Goal: Task Accomplishment & Management: Manage account settings

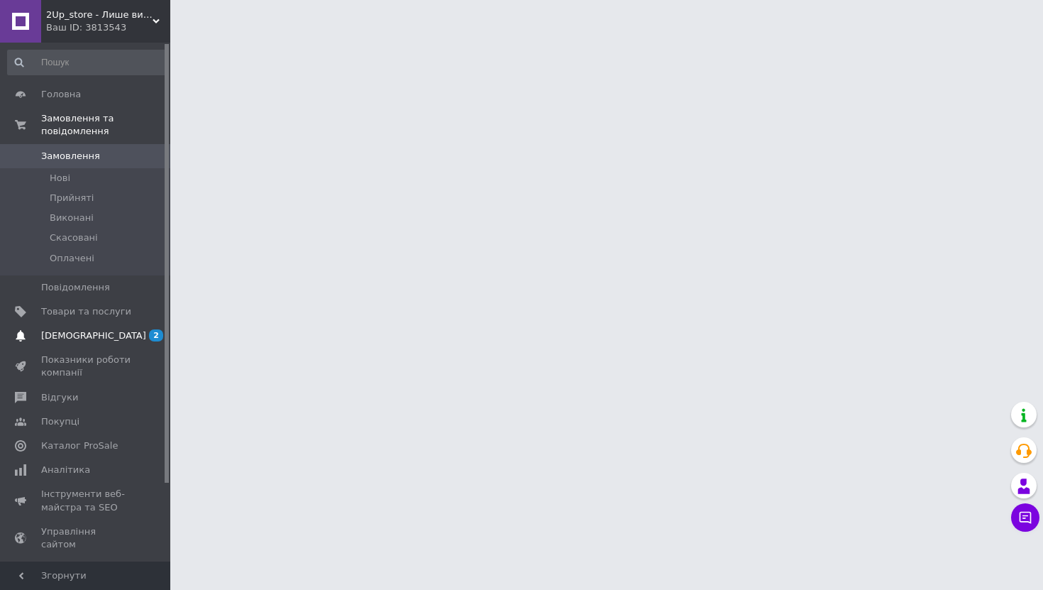
click at [40, 335] on span at bounding box center [20, 335] width 41 height 13
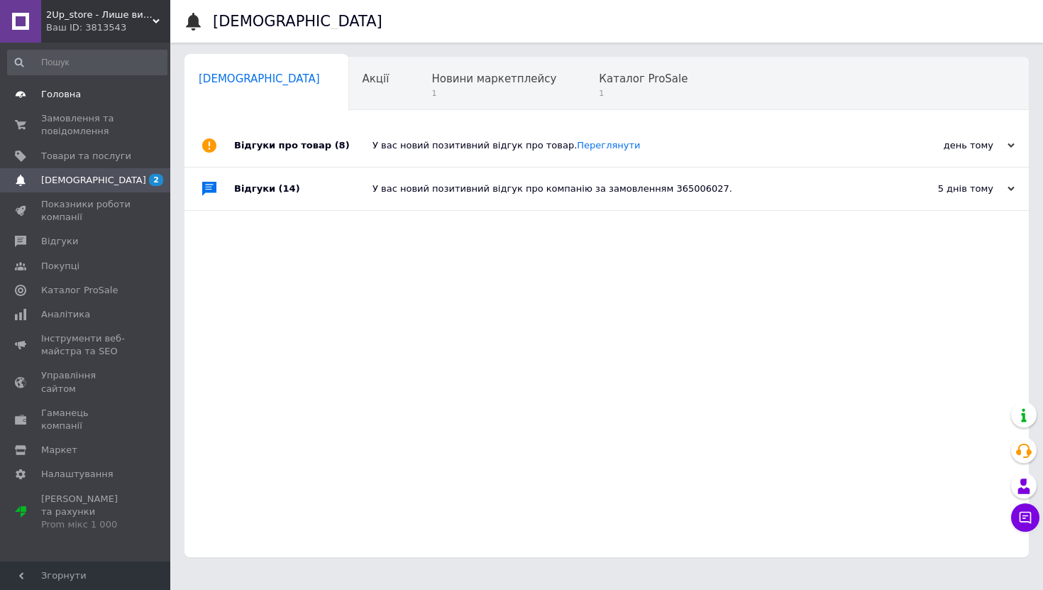
click at [73, 88] on span "Головна" at bounding box center [61, 94] width 40 height 13
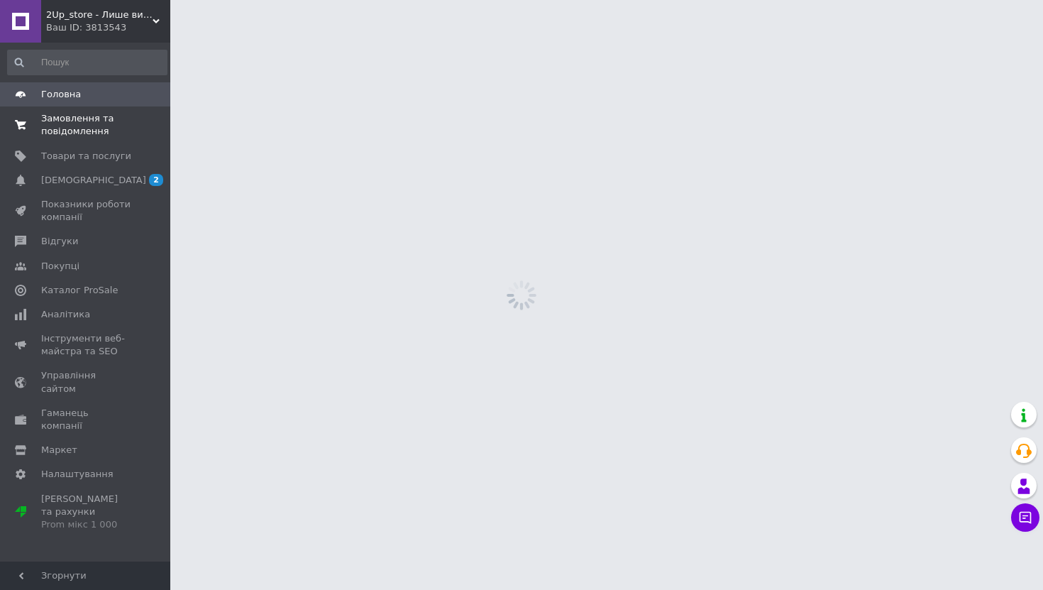
click at [63, 119] on span "Замовлення та повідомлення" at bounding box center [86, 125] width 90 height 26
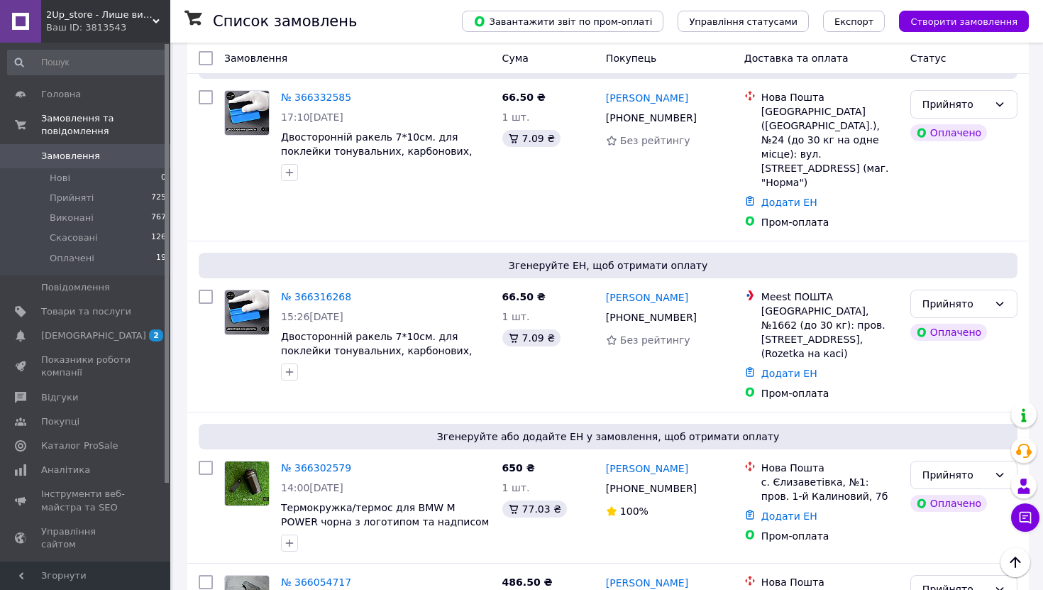
scroll to position [728, 0]
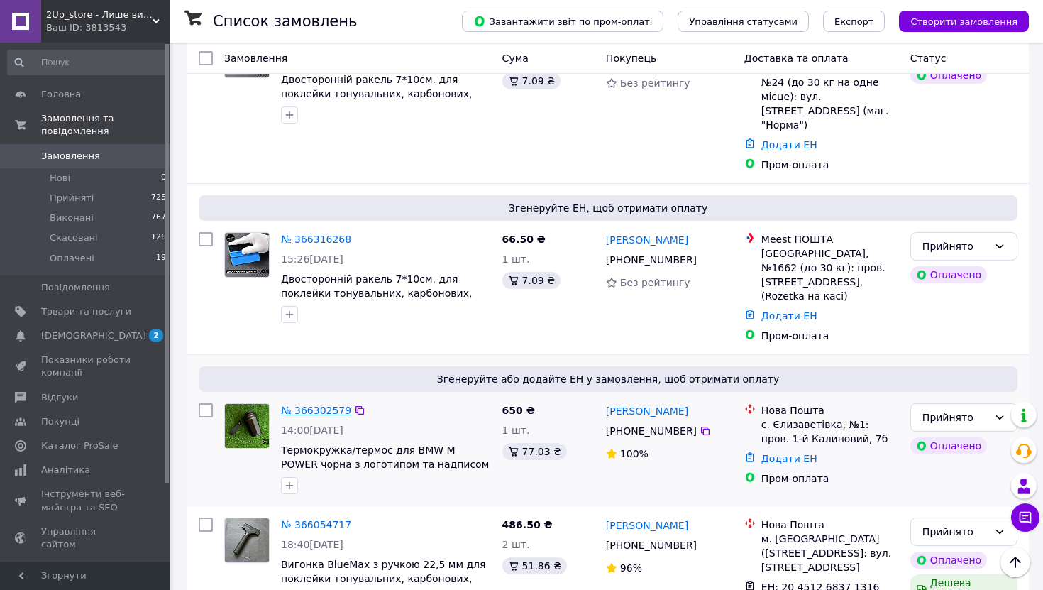
click at [324, 404] on link "№ 366302579" at bounding box center [316, 409] width 70 height 11
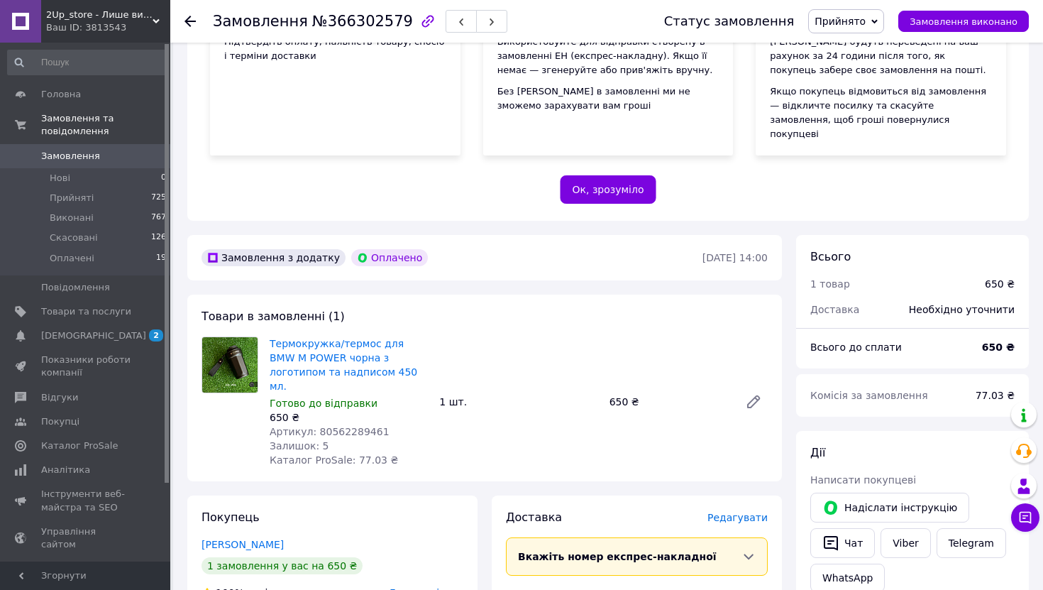
scroll to position [544, 0]
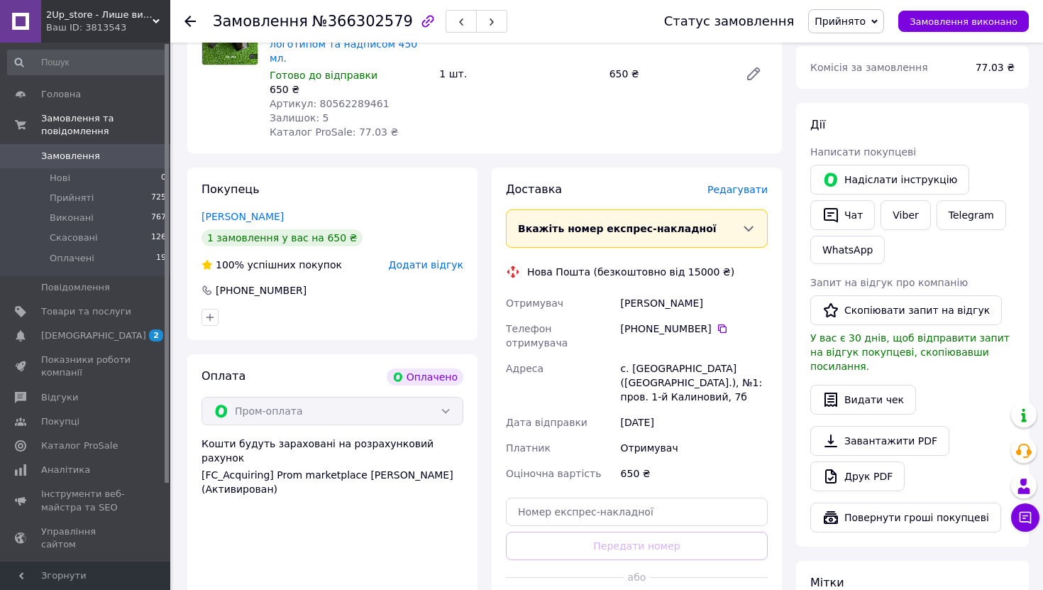
click at [721, 184] on span "Редагувати" at bounding box center [738, 189] width 60 height 11
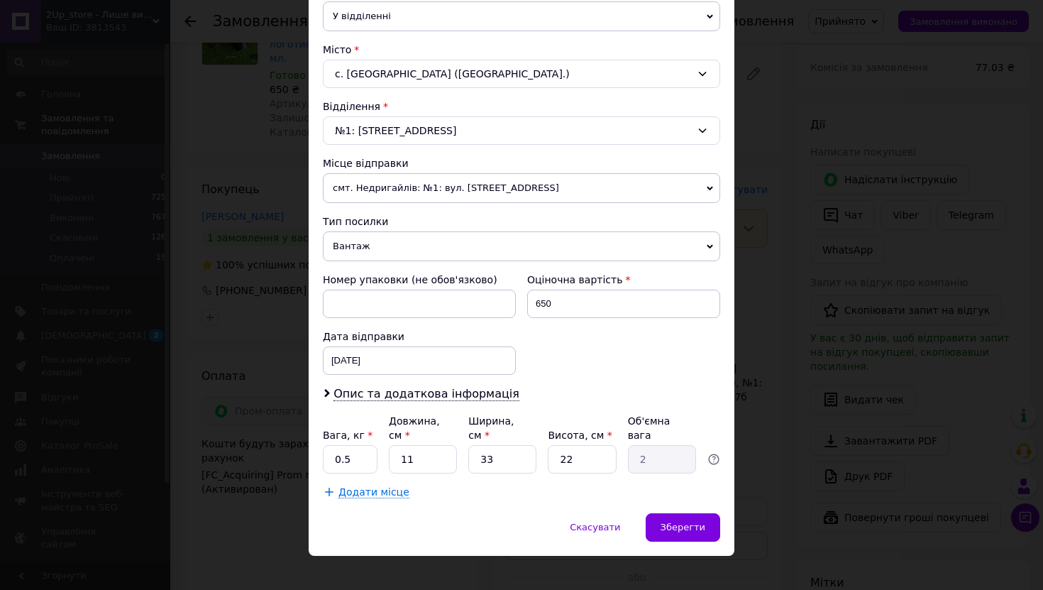
scroll to position [367, 0]
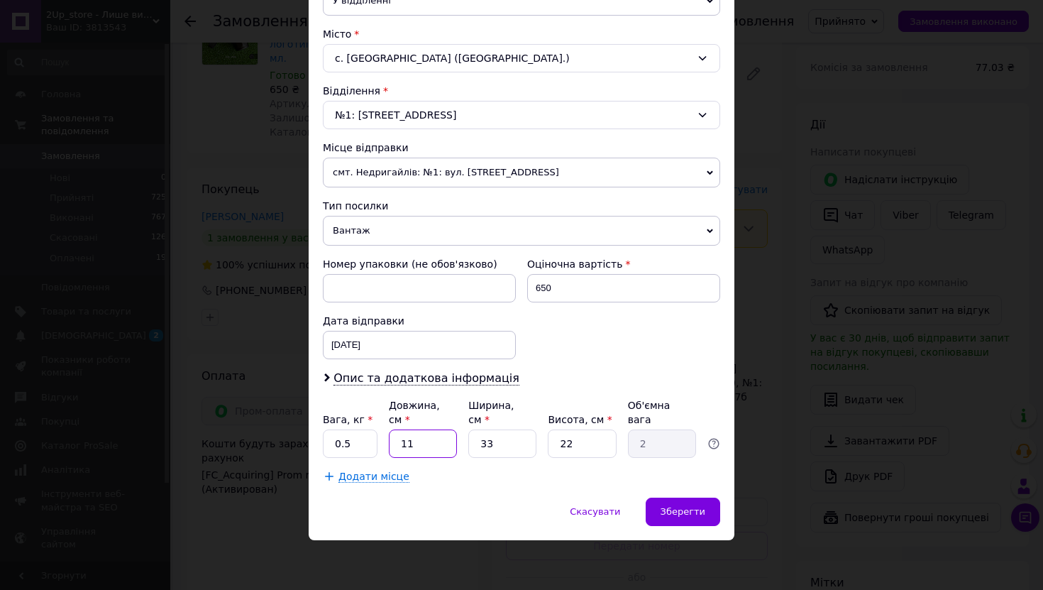
click at [426, 454] on input "11" at bounding box center [423, 443] width 68 height 28
type input "2"
type input "0.36"
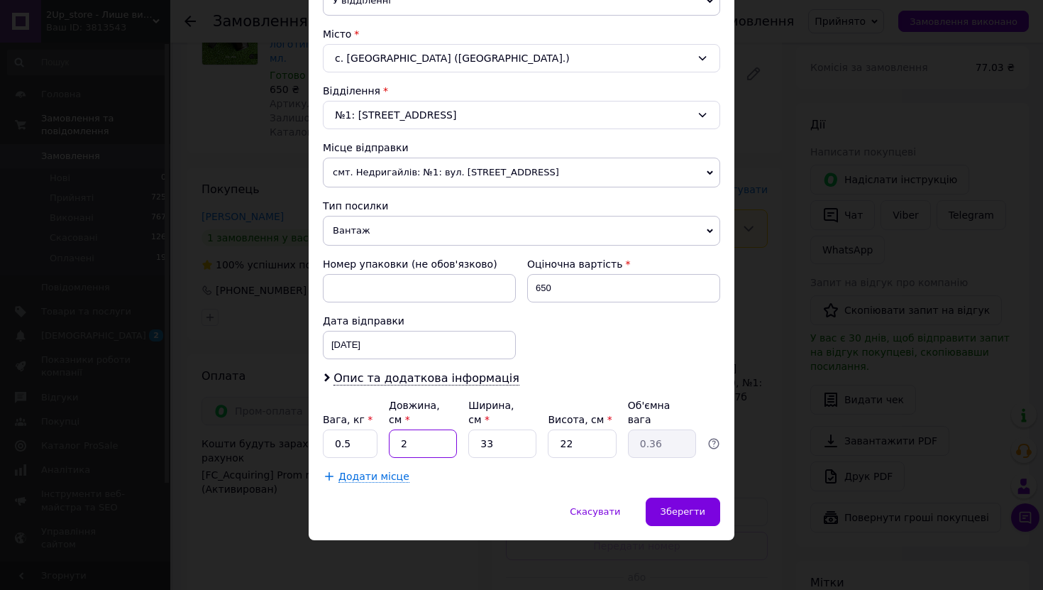
type input "26"
type input "4.72"
type input "26"
click at [493, 444] on input "33" at bounding box center [502, 443] width 68 height 28
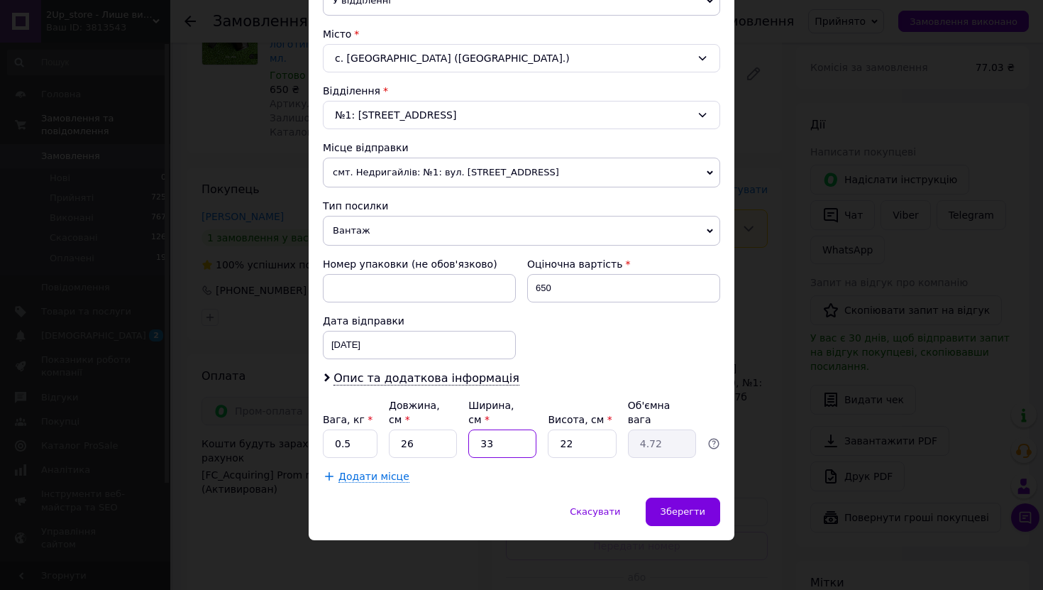
type input "1"
type input "0.14"
type input "17"
type input "2.43"
type input "17"
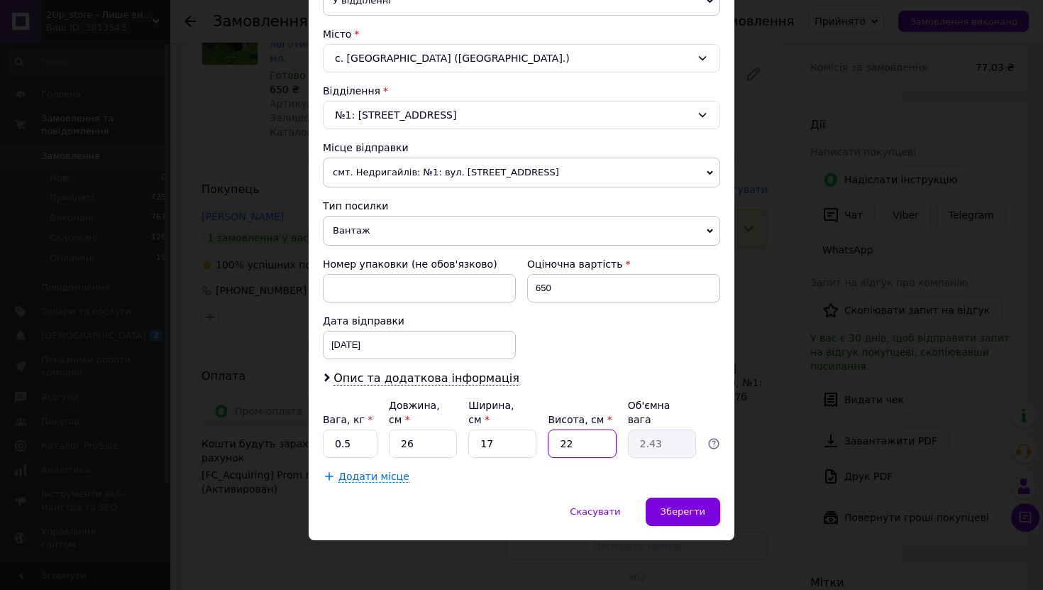
click at [569, 447] on input "22" at bounding box center [582, 443] width 68 height 28
type input "1"
type input "0.11"
type input "11"
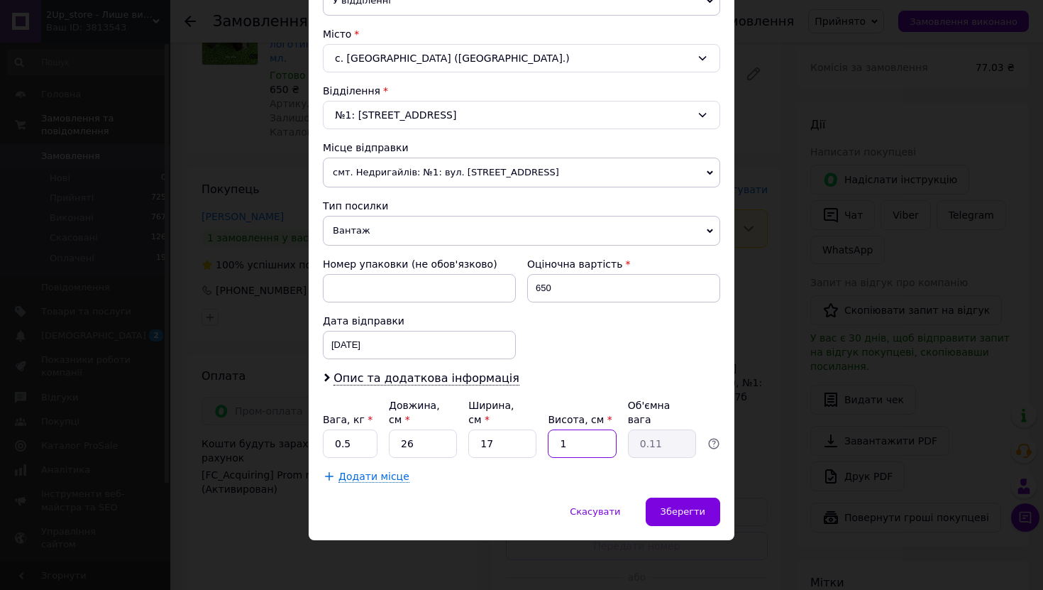
type input "1.22"
type input "11"
click at [409, 348] on div "[DATE] < 2025 > < Октябрь > Пн Вт Ср Чт Пт Сб Вс 29 30 1 2 3 4 5 6 7 8 9 10 11 …" at bounding box center [419, 345] width 193 height 28
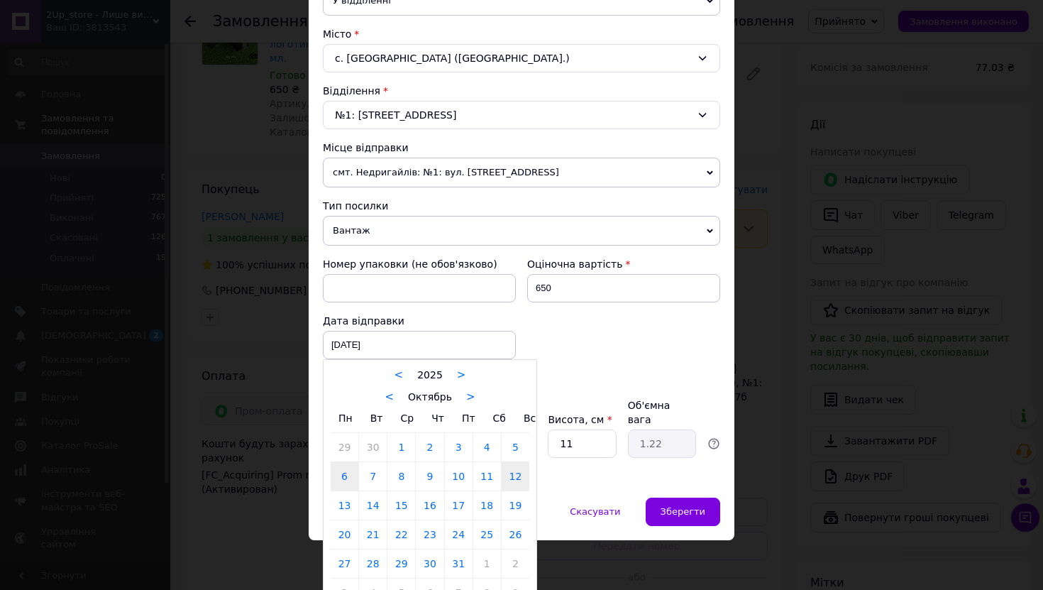
click at [340, 474] on link "6" at bounding box center [345, 476] width 28 height 28
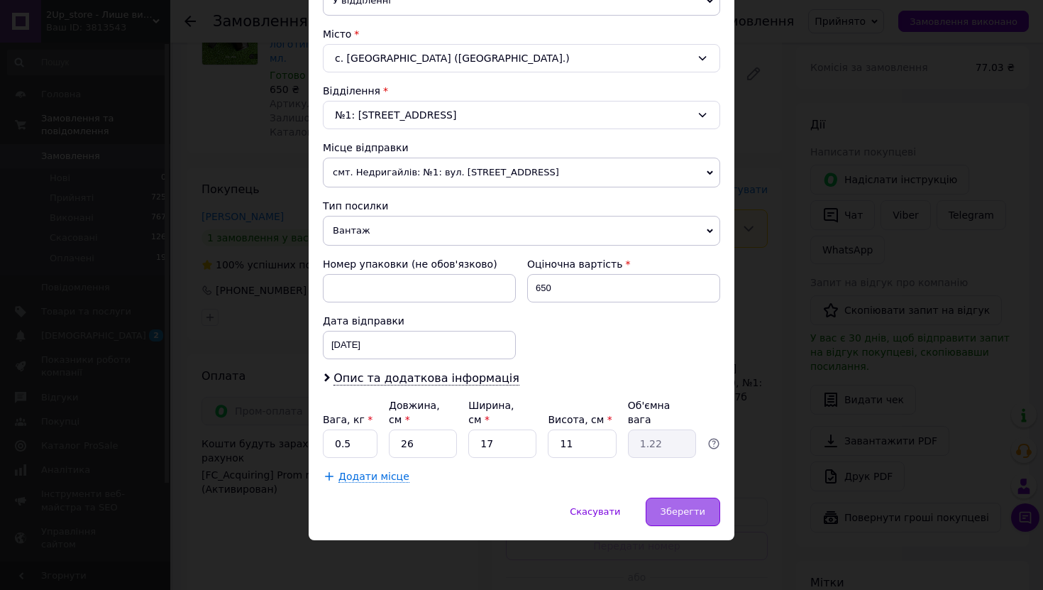
click at [682, 508] on span "Зберегти" at bounding box center [683, 511] width 45 height 11
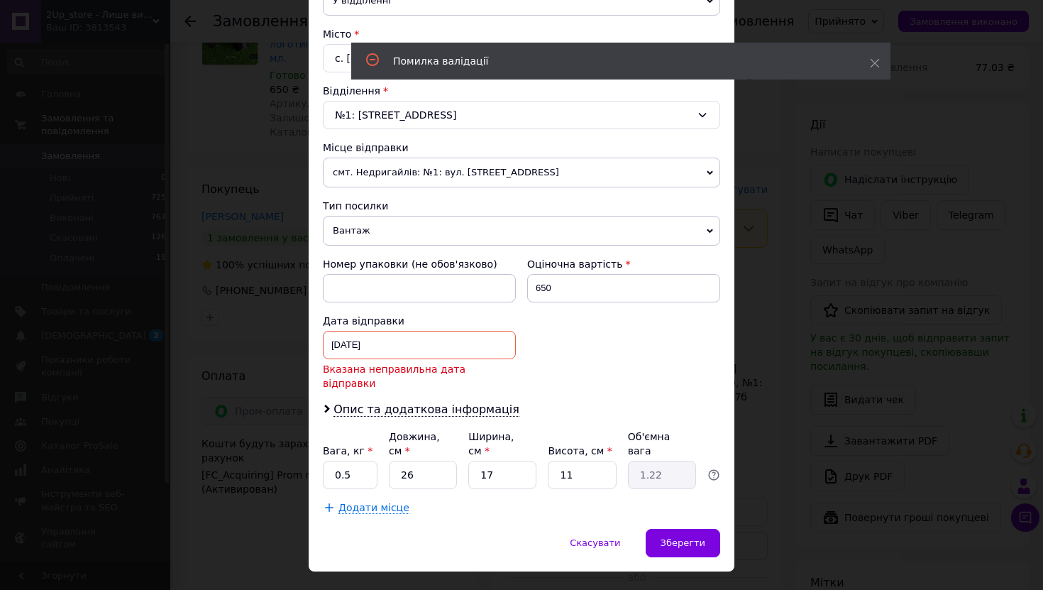
click at [445, 335] on div "[DATE] < 2025 > < Октябрь > Пн Вт Ср Чт Пт Сб Вс 29 30 1 2 3 4 5 6 7 8 9 10 11 …" at bounding box center [419, 345] width 193 height 28
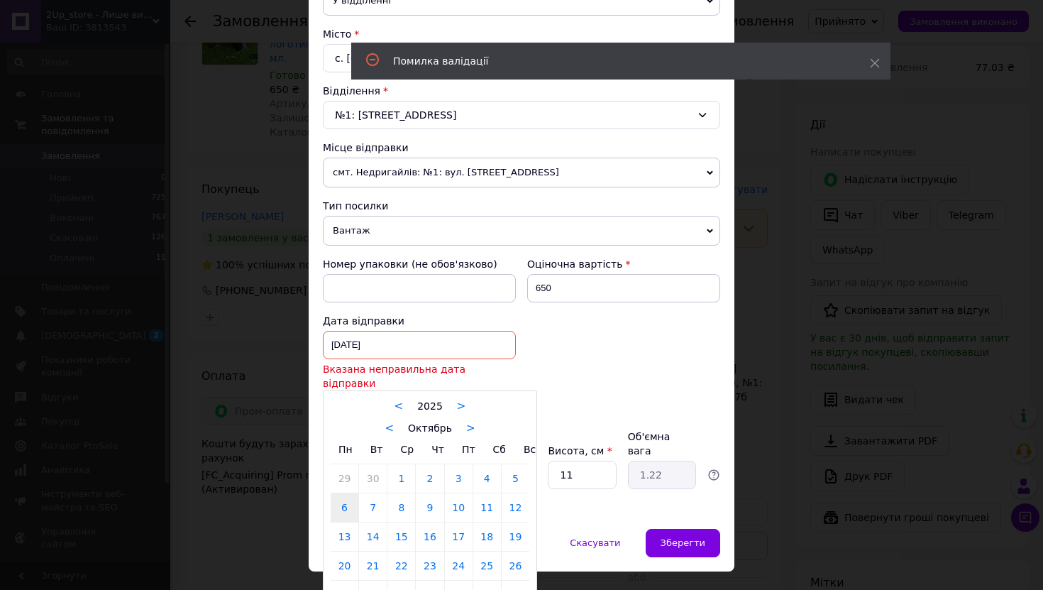
click at [585, 341] on div at bounding box center [521, 295] width 1043 height 590
click at [470, 341] on div "[DATE] < 2025 > < Октябрь > Пн Вт Ср Чт Пт Сб Вс 29 30 1 2 3 4 5 6 7 8 9 10 11 …" at bounding box center [419, 345] width 193 height 28
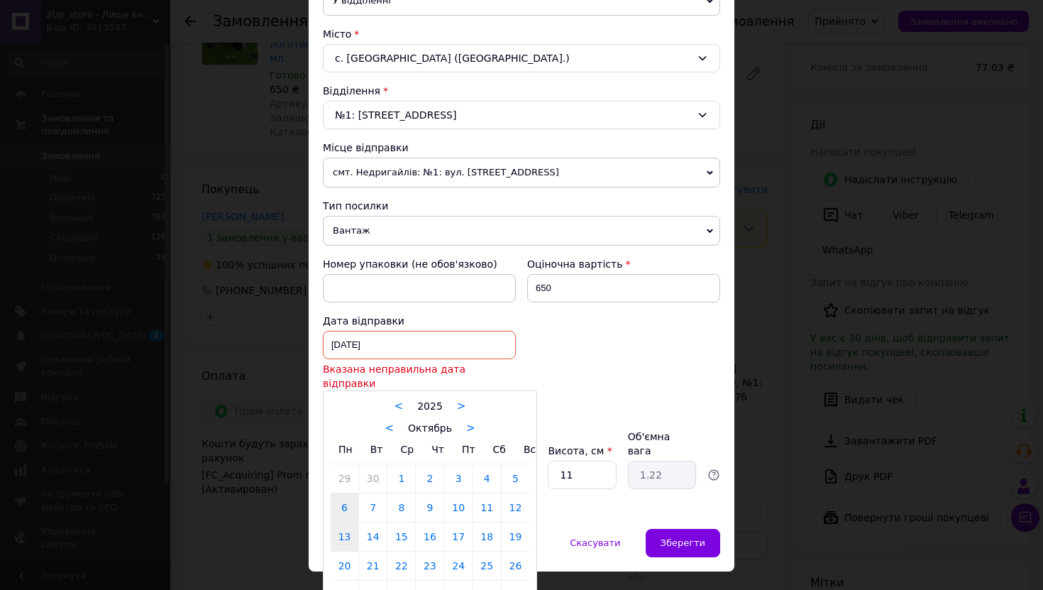
click at [334, 522] on link "13" at bounding box center [345, 536] width 28 height 28
type input "[DATE]"
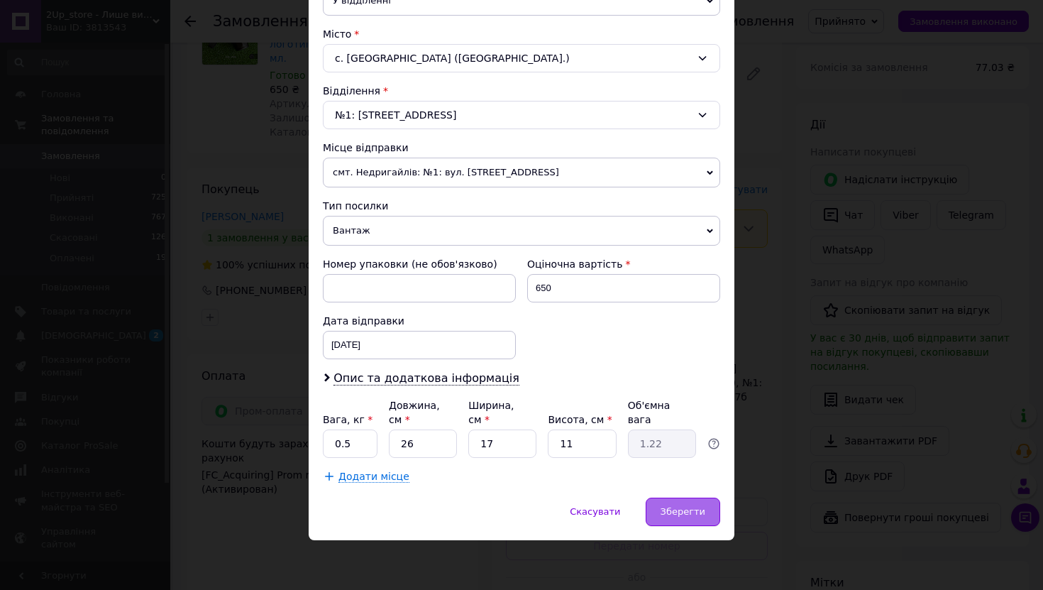
click at [676, 513] on span "Зберегти" at bounding box center [683, 511] width 45 height 11
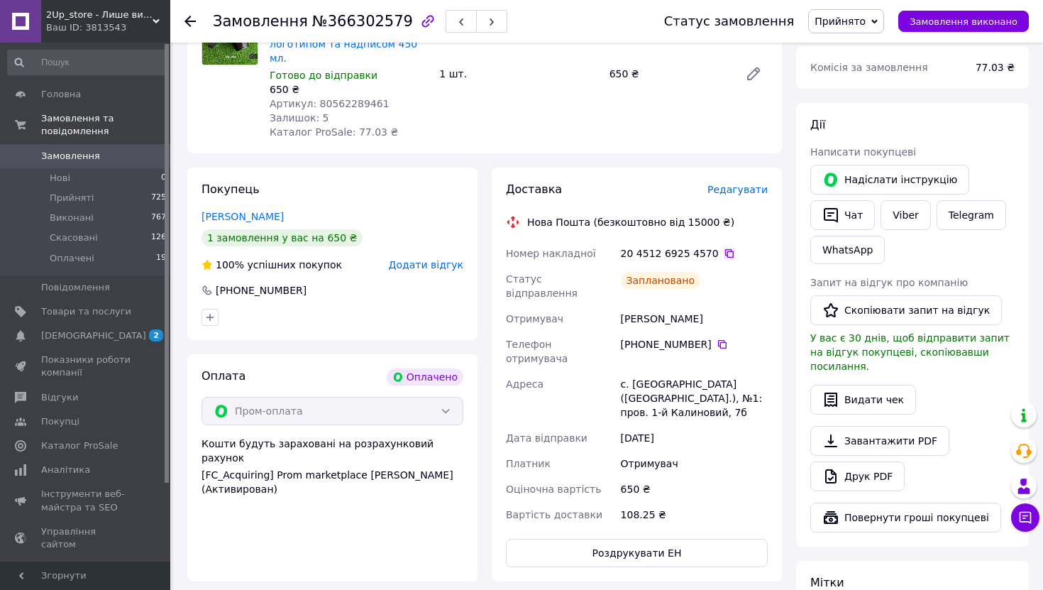
click at [725, 249] on icon at bounding box center [729, 253] width 9 height 9
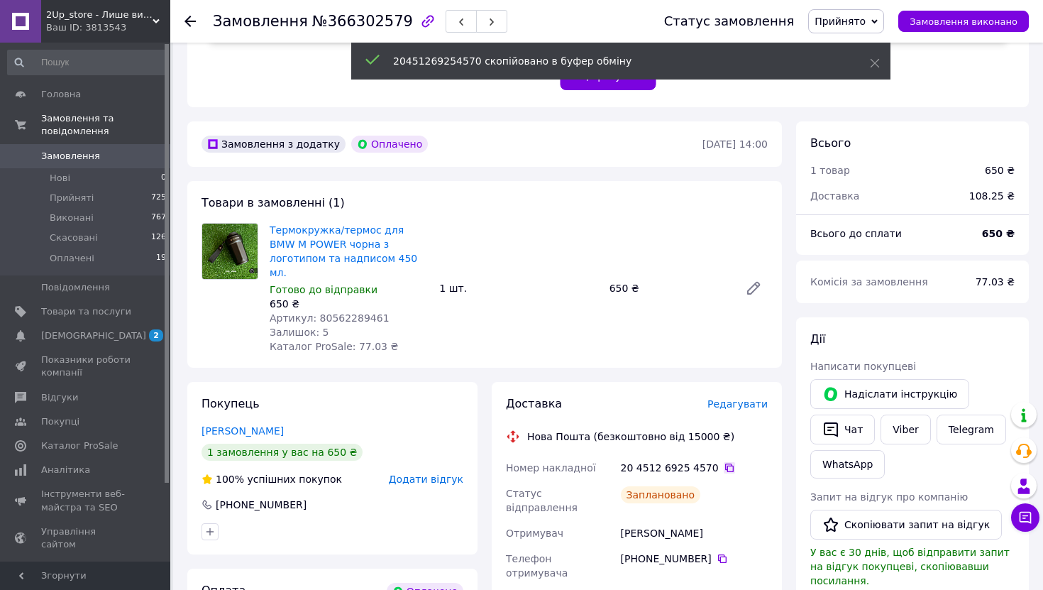
scroll to position [334, 0]
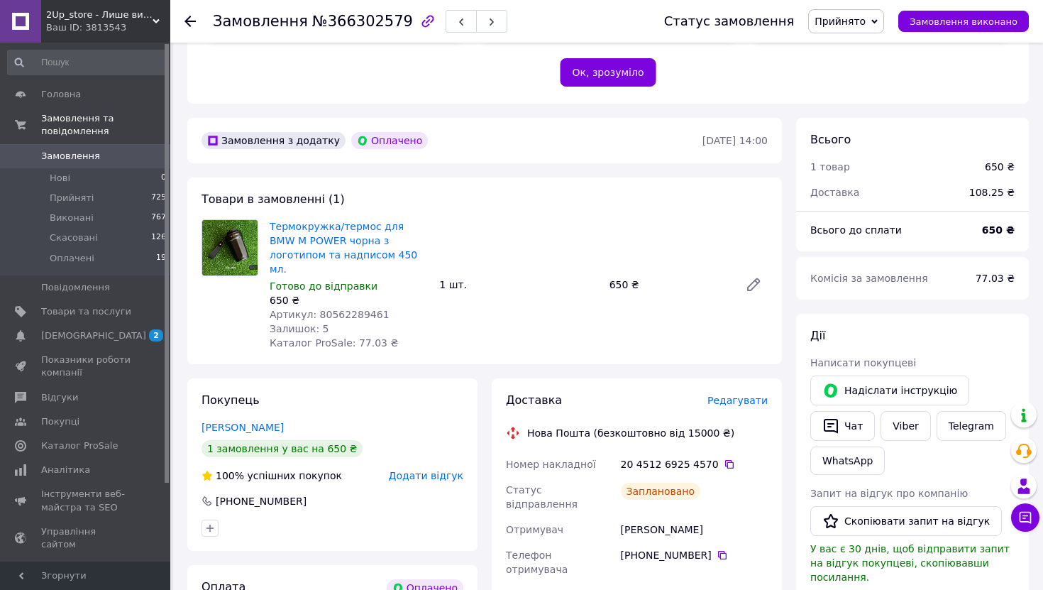
click at [633, 457] on div "20 4512 6925 4570" at bounding box center [694, 464] width 147 height 14
copy div "20 4512 6925 4570"
click at [186, 23] on icon at bounding box center [190, 21] width 11 height 11
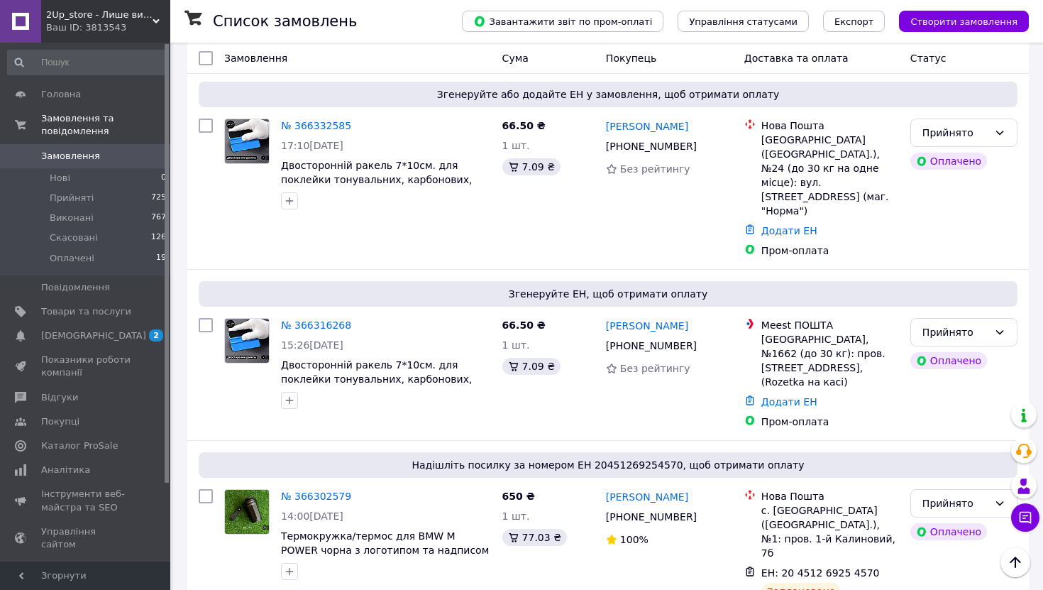
scroll to position [608, 0]
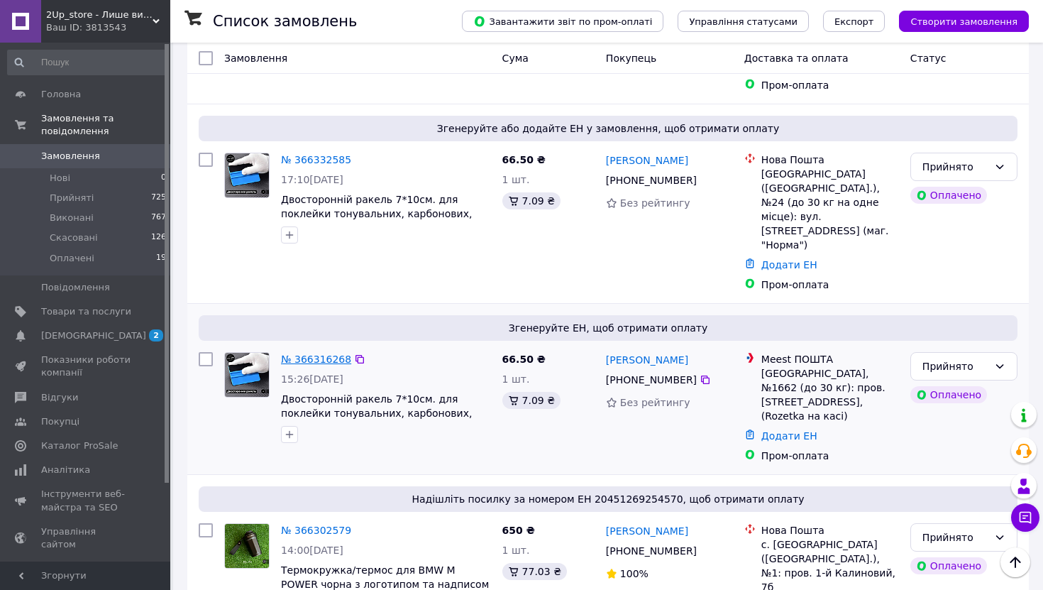
click at [316, 353] on link "№ 366316268" at bounding box center [316, 358] width 70 height 11
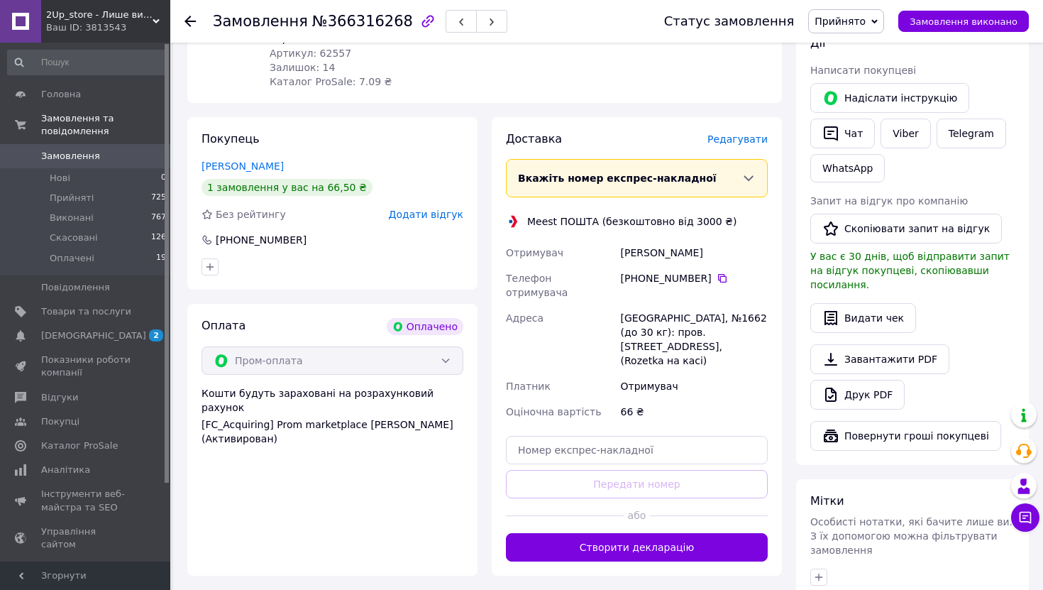
scroll to position [608, 0]
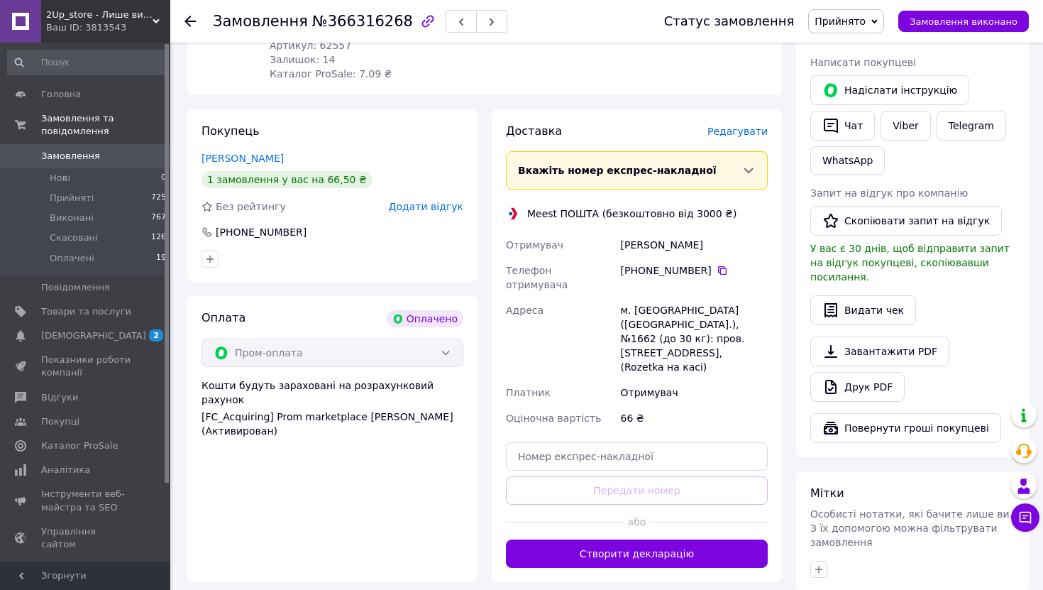
click at [727, 126] on span "Редагувати" at bounding box center [738, 131] width 60 height 11
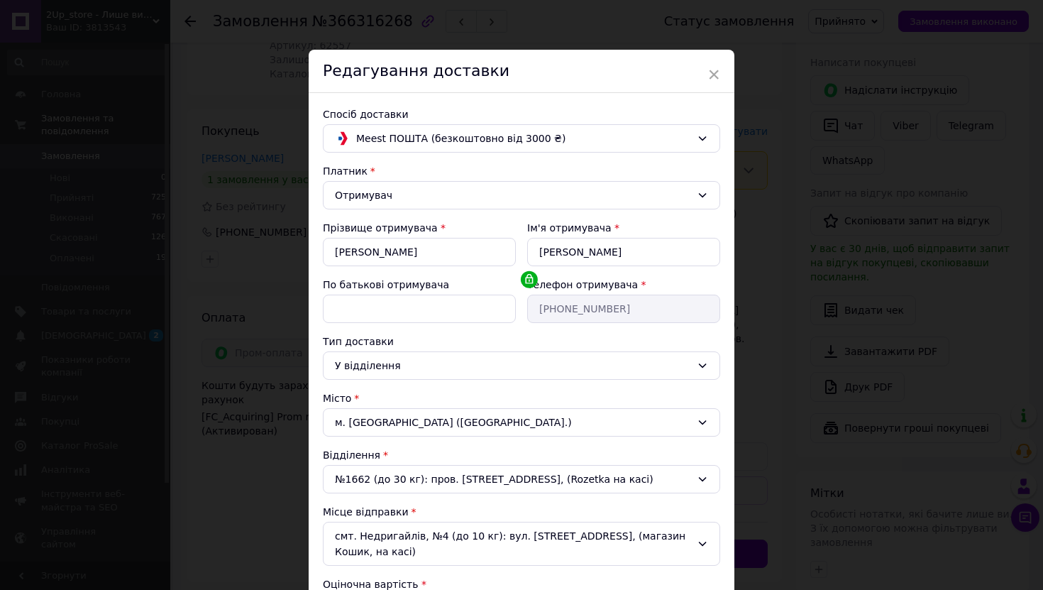
scroll to position [221, 0]
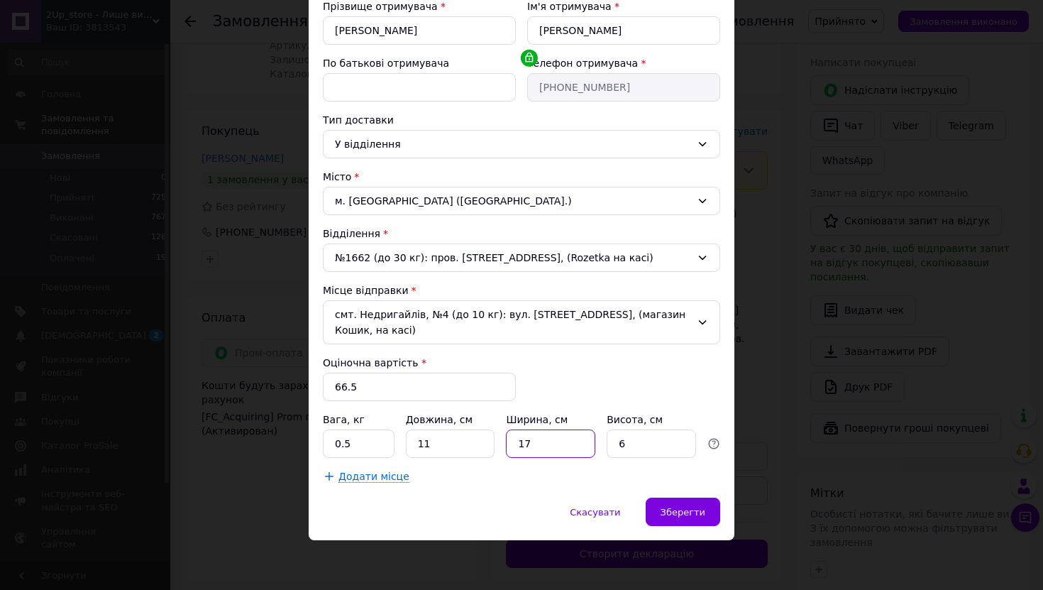
click at [540, 436] on input "17" at bounding box center [550, 443] width 89 height 28
type input "11"
click at [382, 435] on input "0.5" at bounding box center [359, 443] width 72 height 28
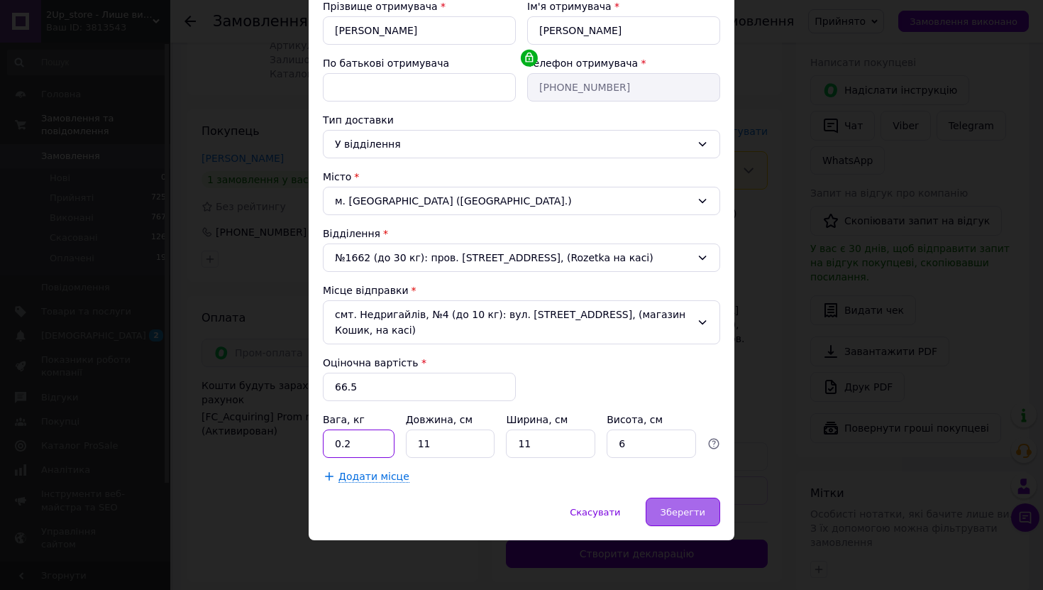
type input "0.2"
click at [668, 507] on span "Зберегти" at bounding box center [683, 512] width 45 height 11
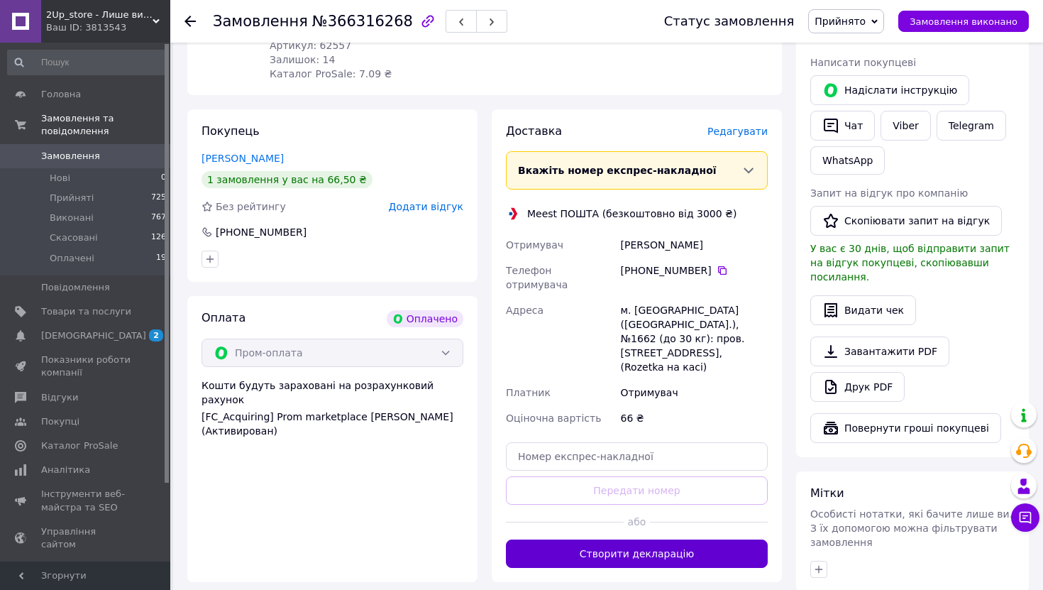
click at [662, 539] on button "Створити декларацію" at bounding box center [637, 553] width 262 height 28
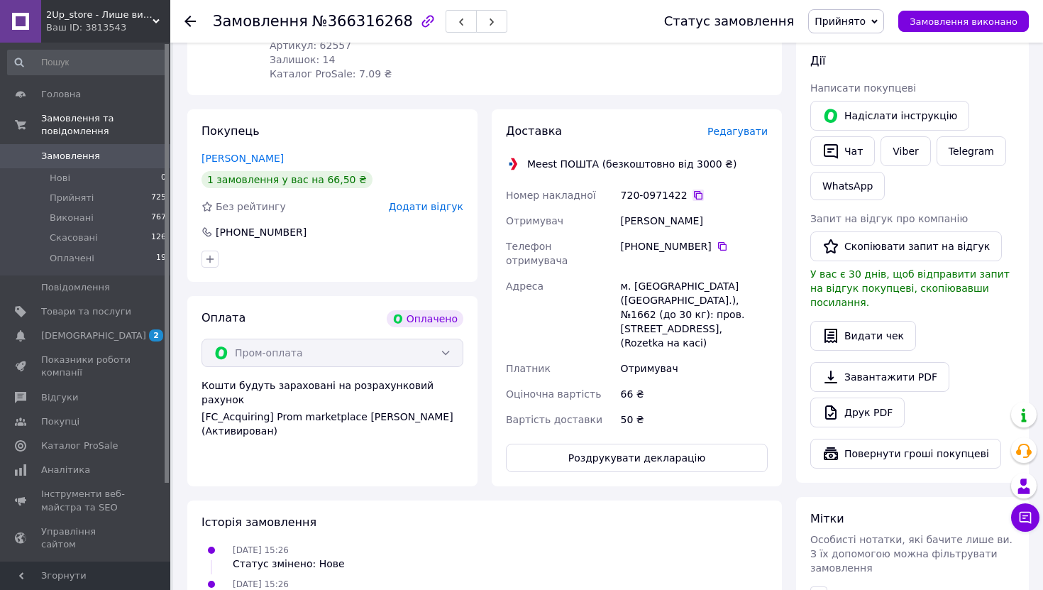
click at [695, 189] on icon at bounding box center [698, 194] width 11 height 11
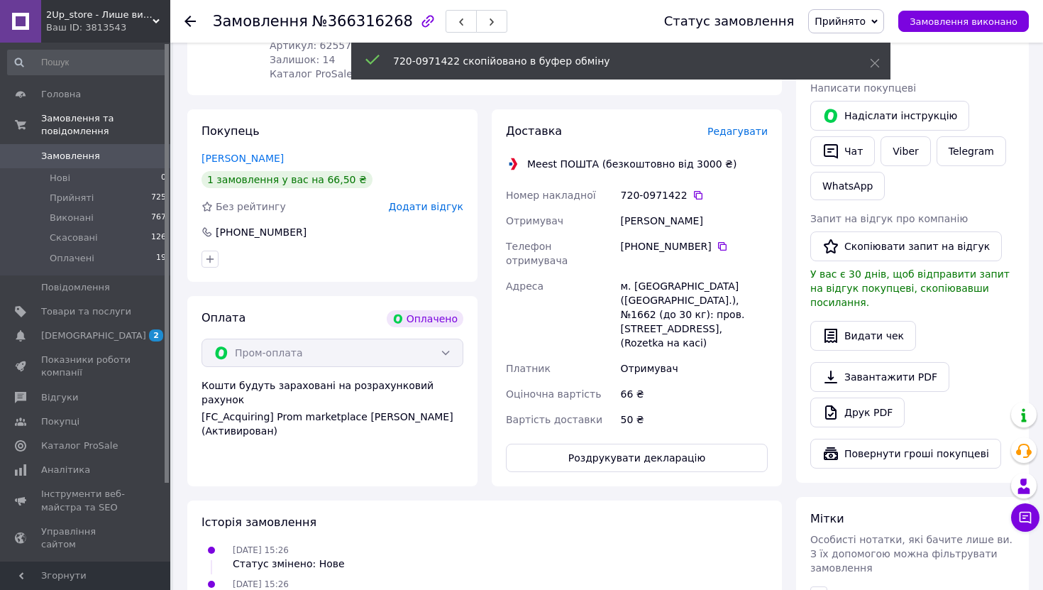
click at [574, 294] on div "Адреса" at bounding box center [560, 314] width 115 height 82
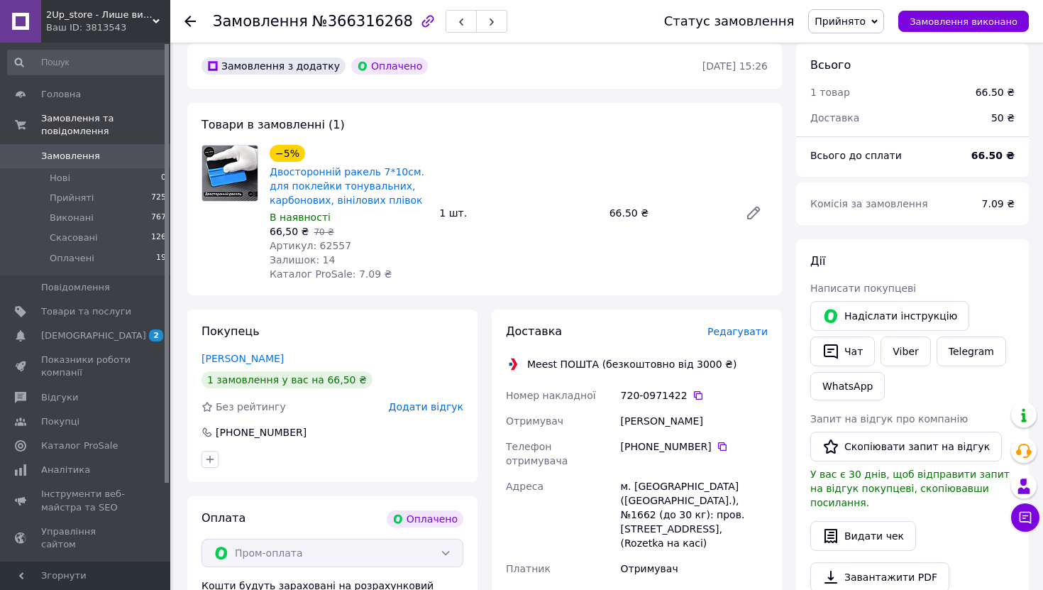
scroll to position [439, 0]
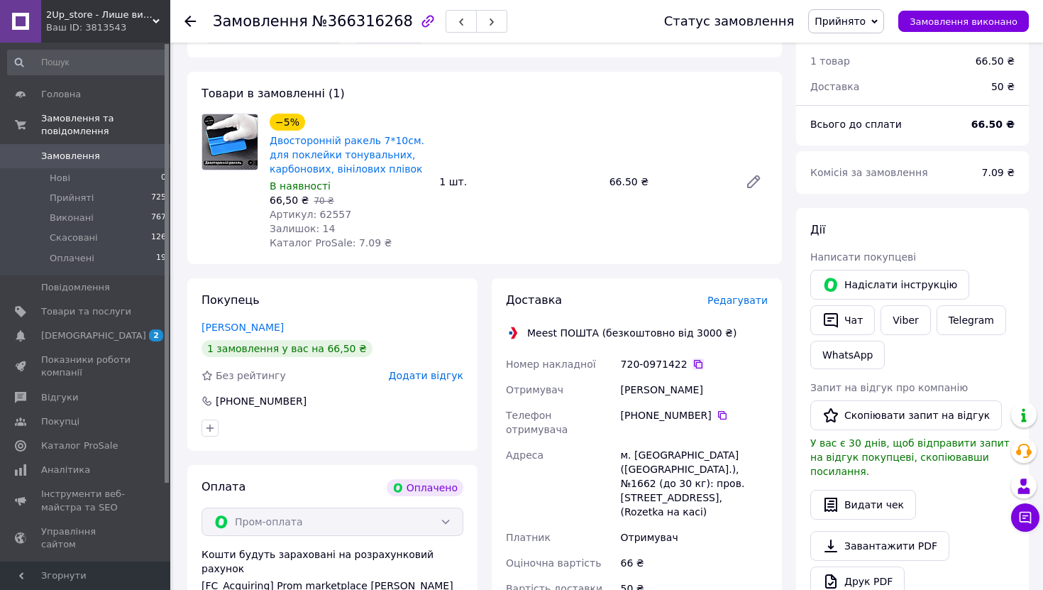
click at [695, 358] on icon at bounding box center [698, 363] width 11 height 11
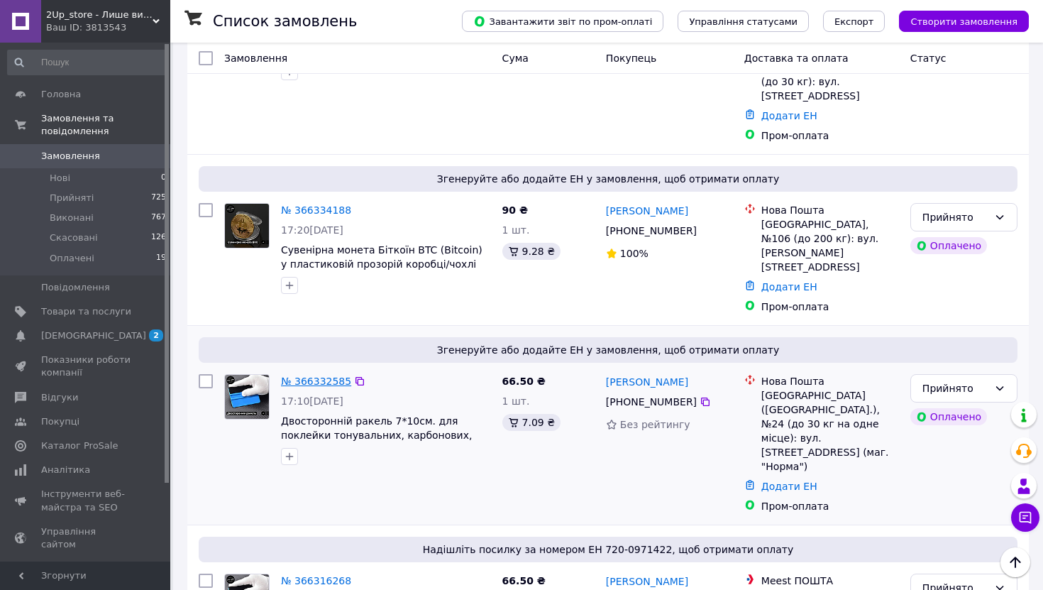
click at [309, 375] on link "№ 366332585" at bounding box center [316, 380] width 70 height 11
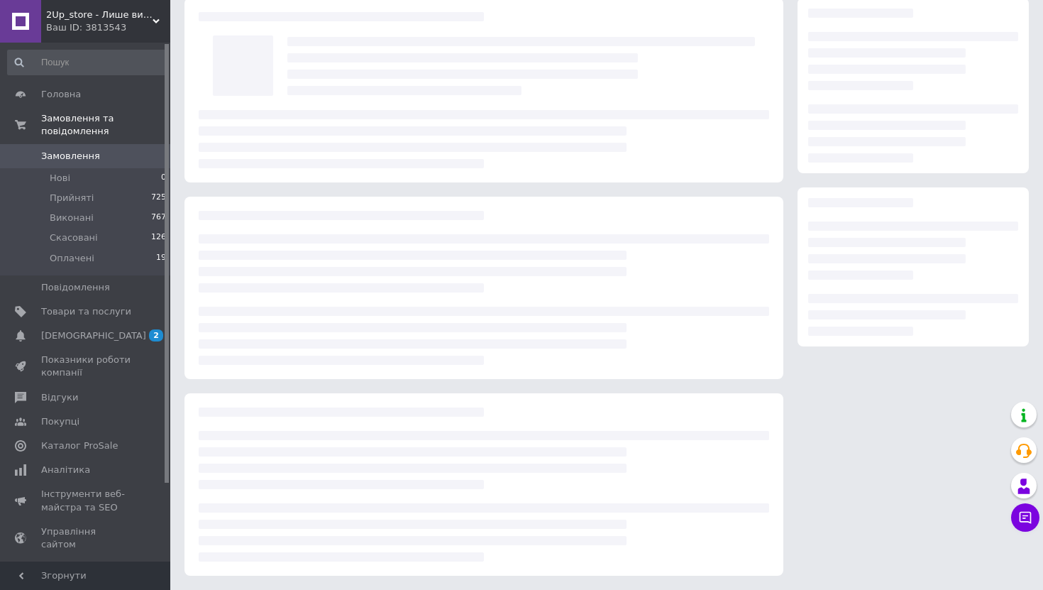
scroll to position [387, 0]
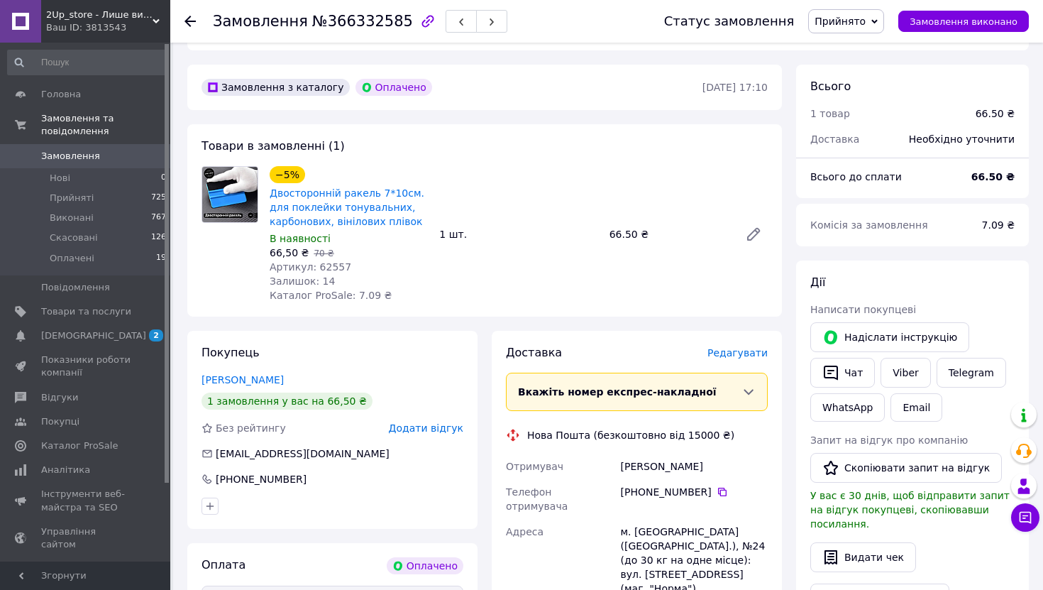
click at [728, 347] on span "Редагувати" at bounding box center [738, 352] width 60 height 11
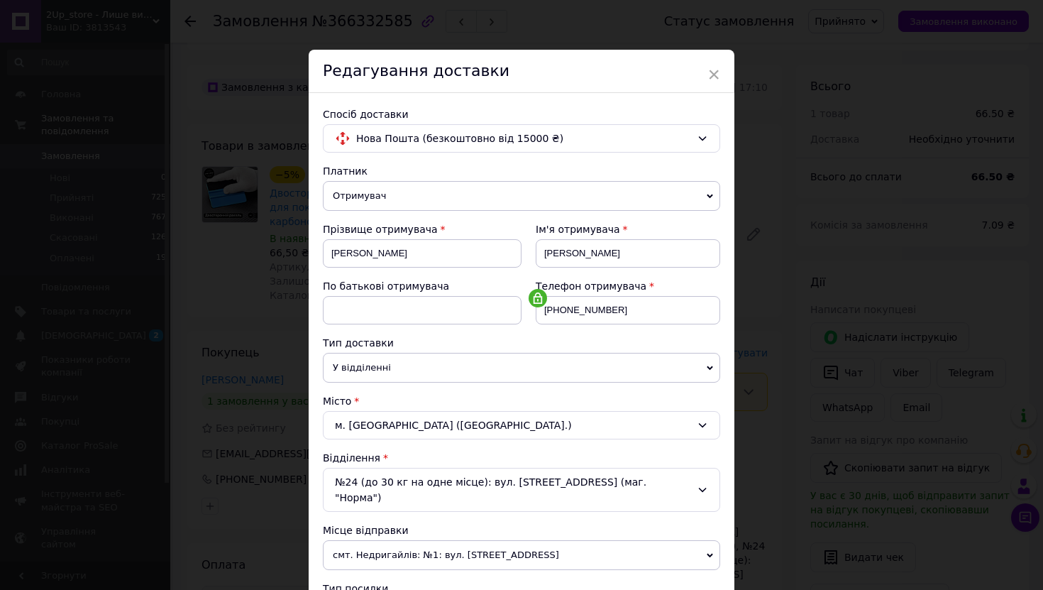
scroll to position [367, 0]
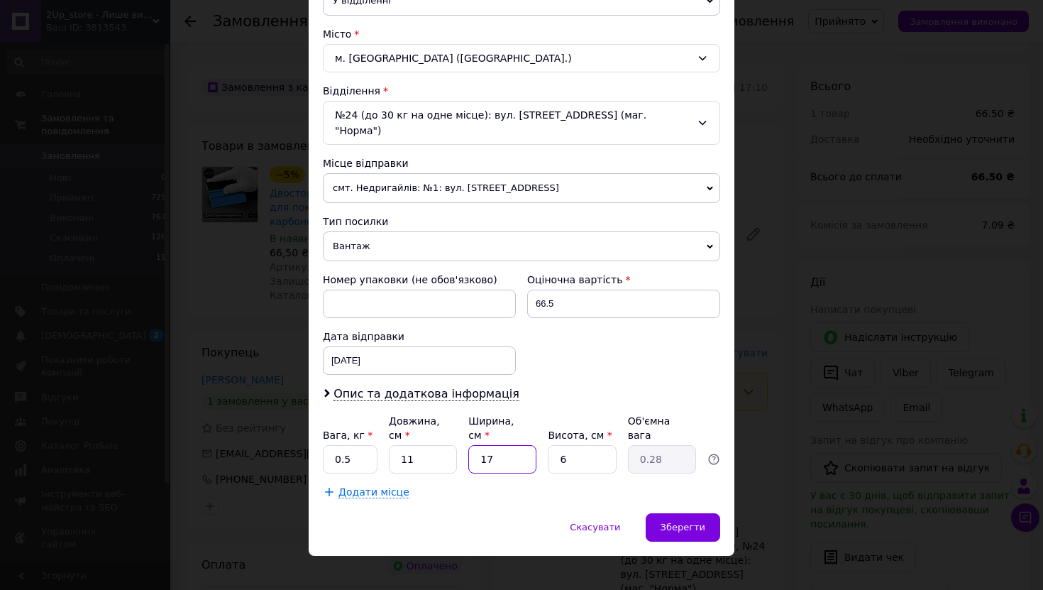
click at [512, 445] on input "17" at bounding box center [502, 459] width 68 height 28
type input "1"
type input "0.1"
type input "11"
type input "0.18"
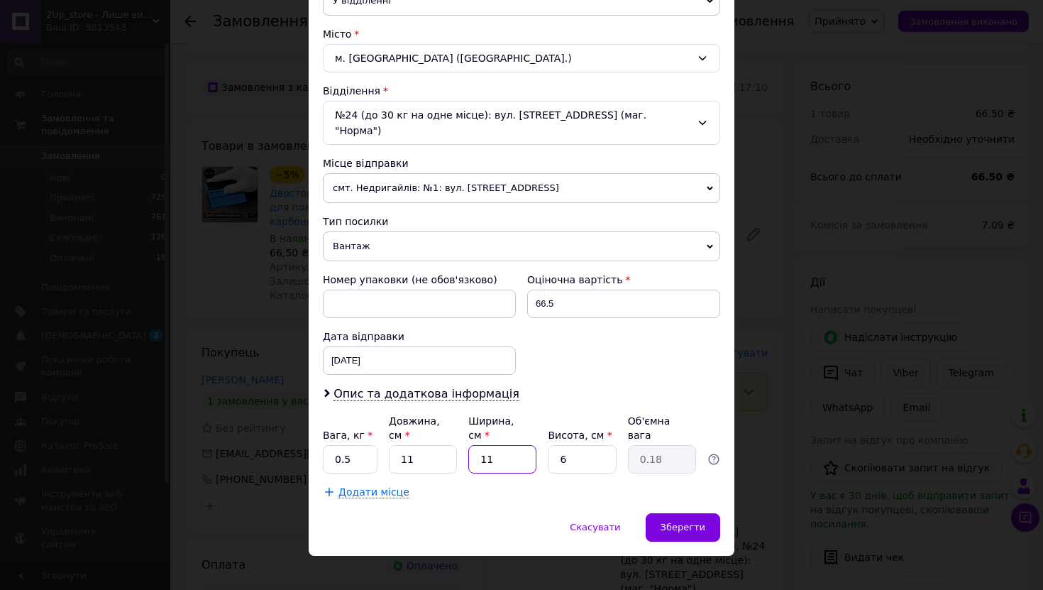
type input "11"
click at [359, 449] on input "0.5" at bounding box center [350, 459] width 55 height 28
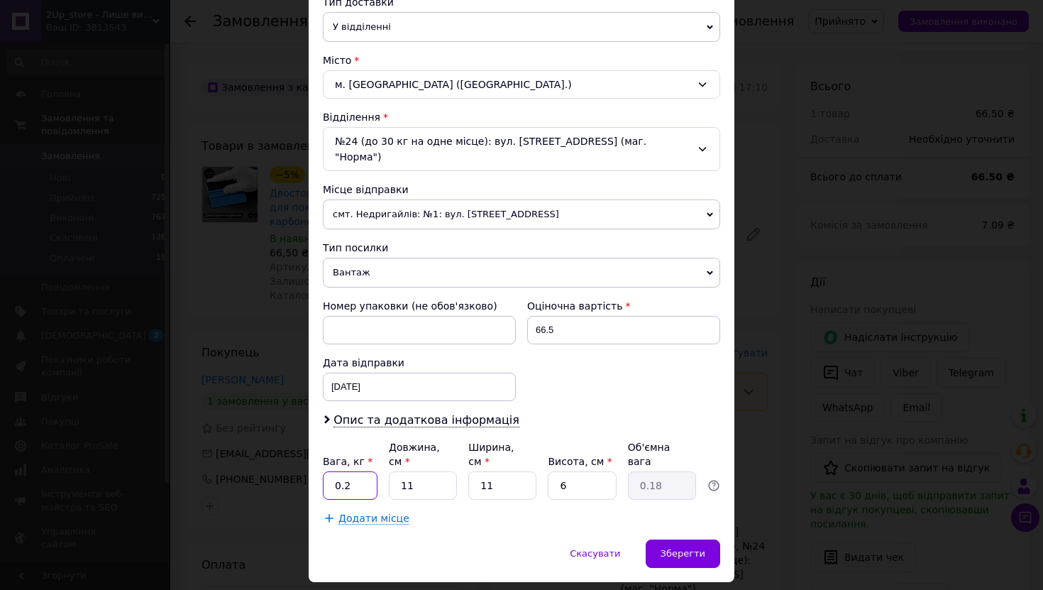
type input "0.2"
click at [456, 379] on div "[DATE] < 2025 > < Октябрь > Пн Вт Ср Чт Пт Сб Вс 29 30 1 2 3 4 5 6 7 8 9 10 11 …" at bounding box center [419, 387] width 193 height 28
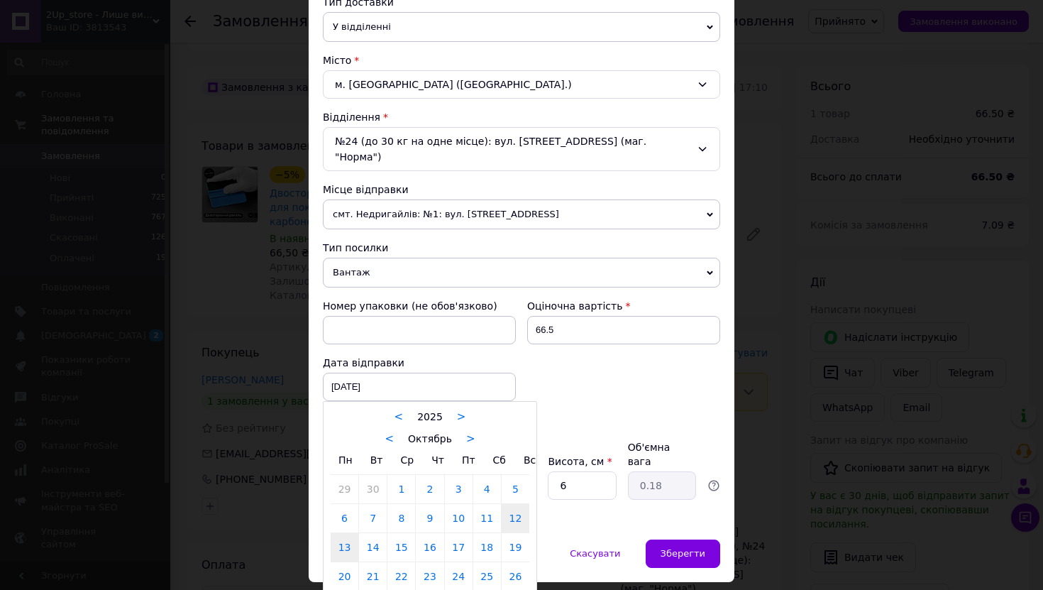
click at [337, 533] on link "13" at bounding box center [345, 547] width 28 height 28
type input "[DATE]"
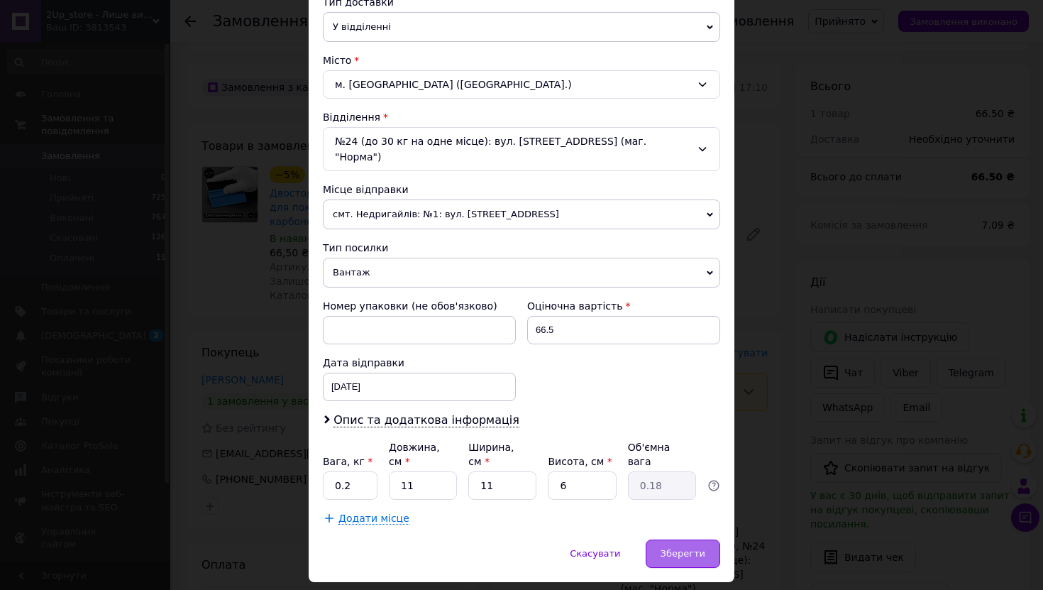
click at [673, 539] on div "Зберегти" at bounding box center [683, 553] width 75 height 28
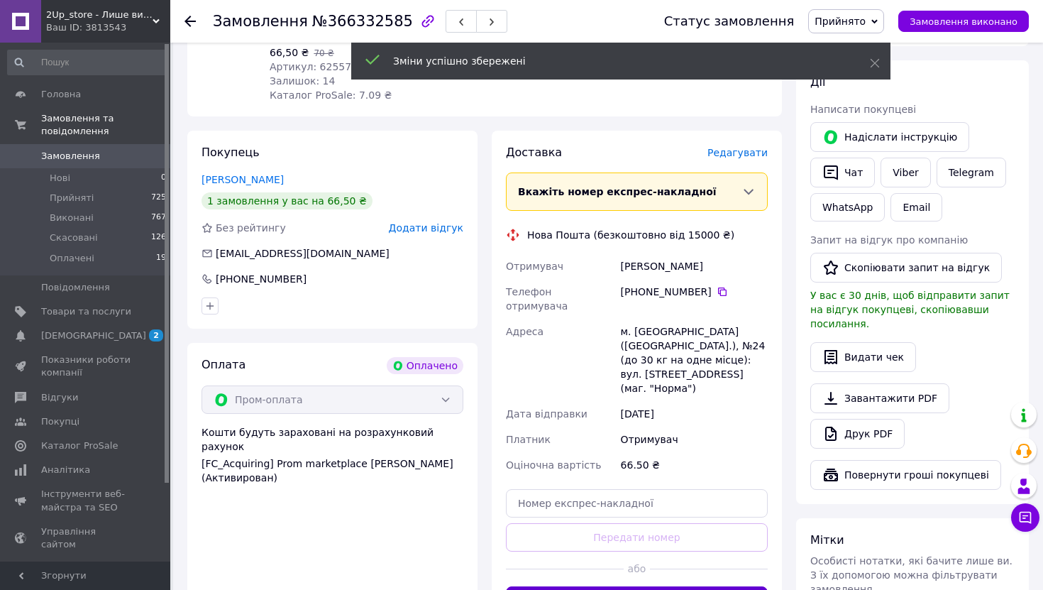
scroll to position [588, 0]
click at [636, 585] on button "Згенерувати ЕН" at bounding box center [637, 599] width 262 height 28
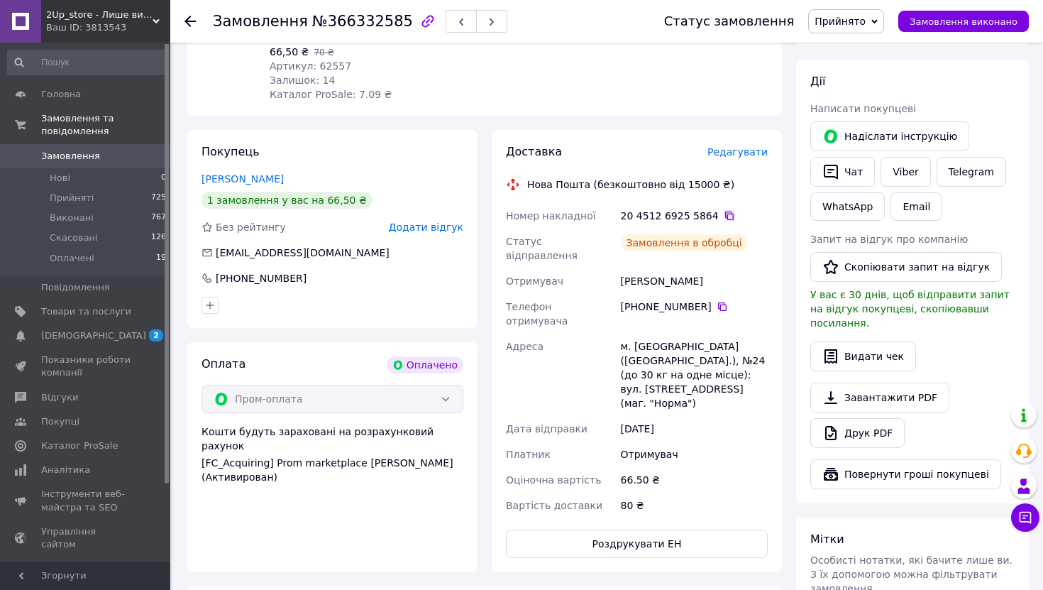
click at [725, 211] on icon at bounding box center [729, 215] width 9 height 9
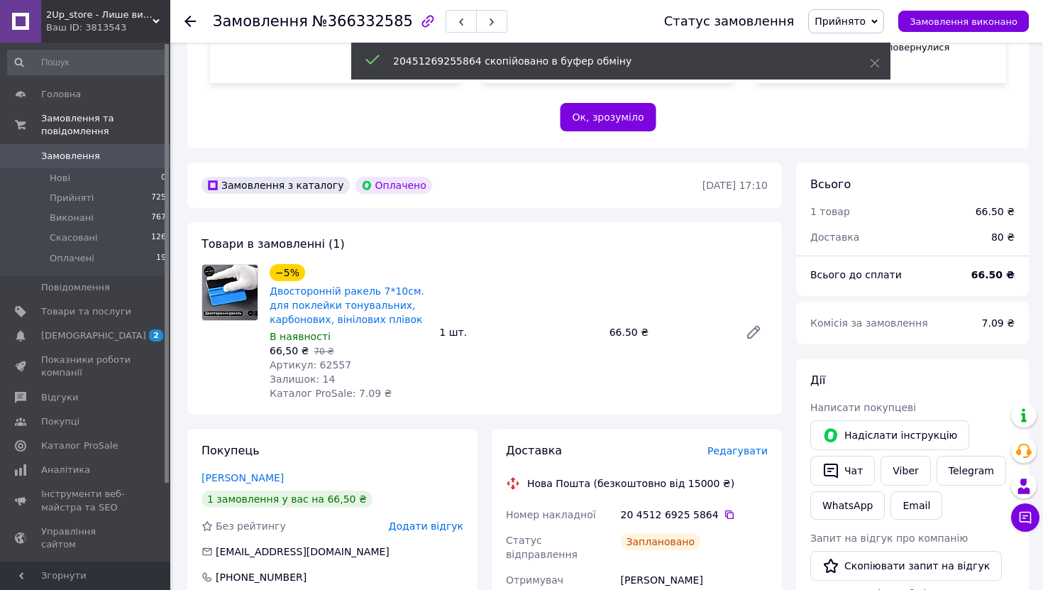
scroll to position [287, 0]
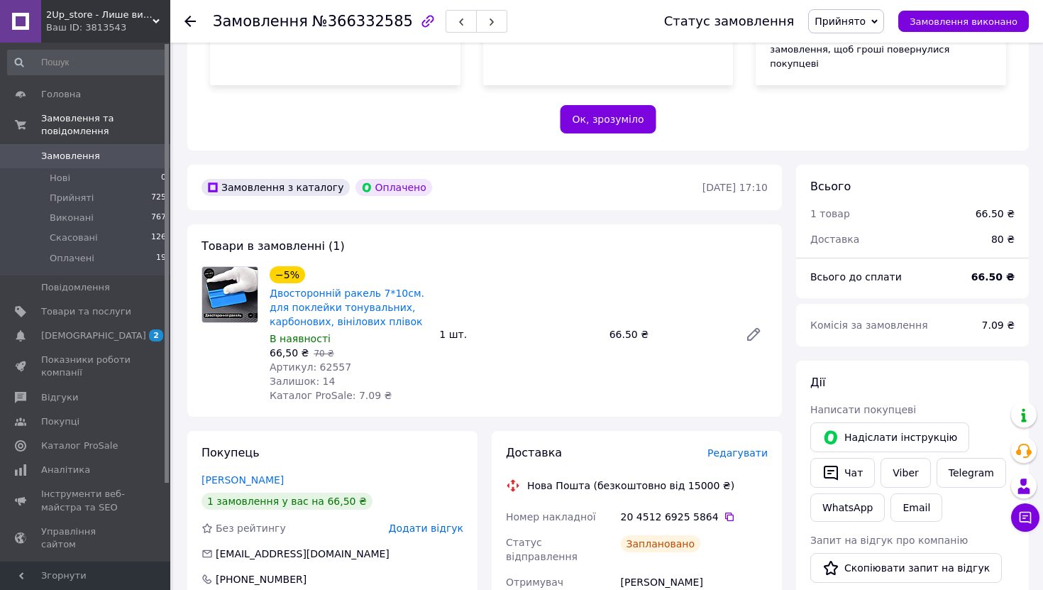
click at [462, 353] on div "−5% Двосторонній ракель 7*10см. для поклейки тонувальних, карбонових, вінілових…" at bounding box center [519, 334] width 510 height 142
click at [724, 511] on icon at bounding box center [729, 516] width 11 height 11
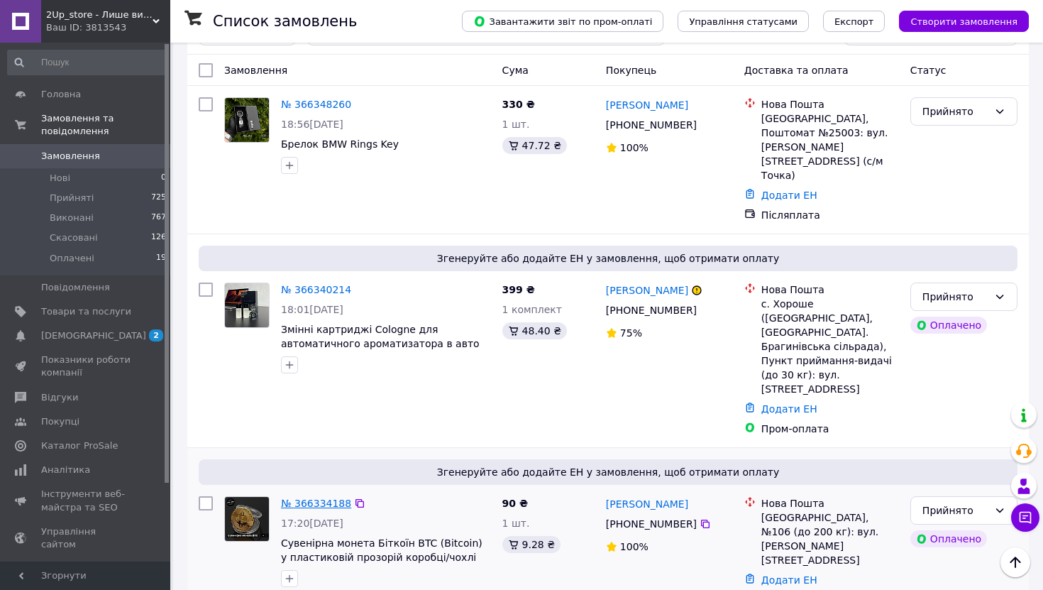
click at [331, 497] on link "№ 366334188" at bounding box center [316, 502] width 70 height 11
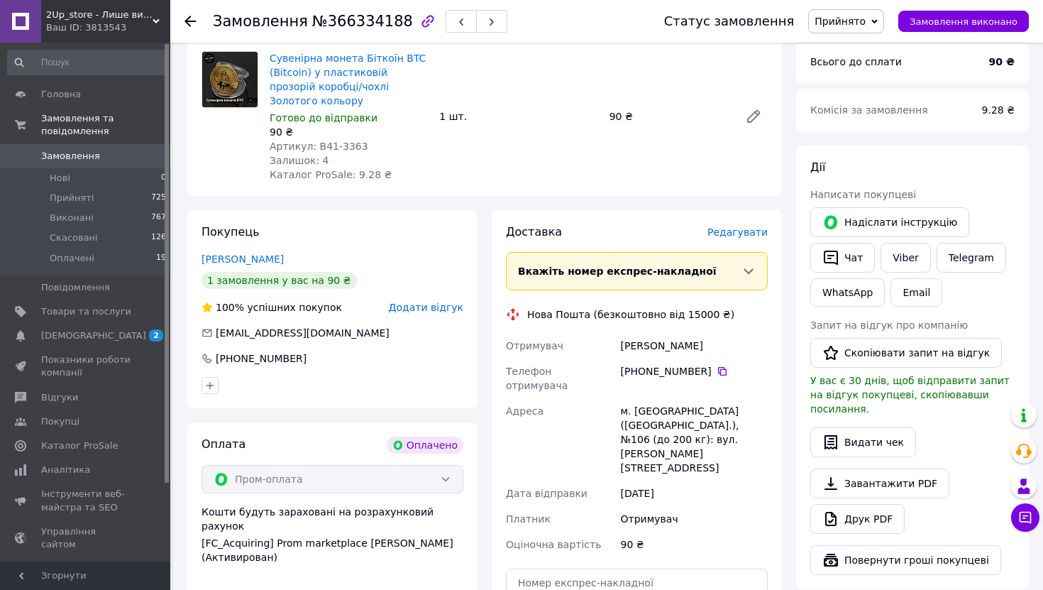
scroll to position [512, 0]
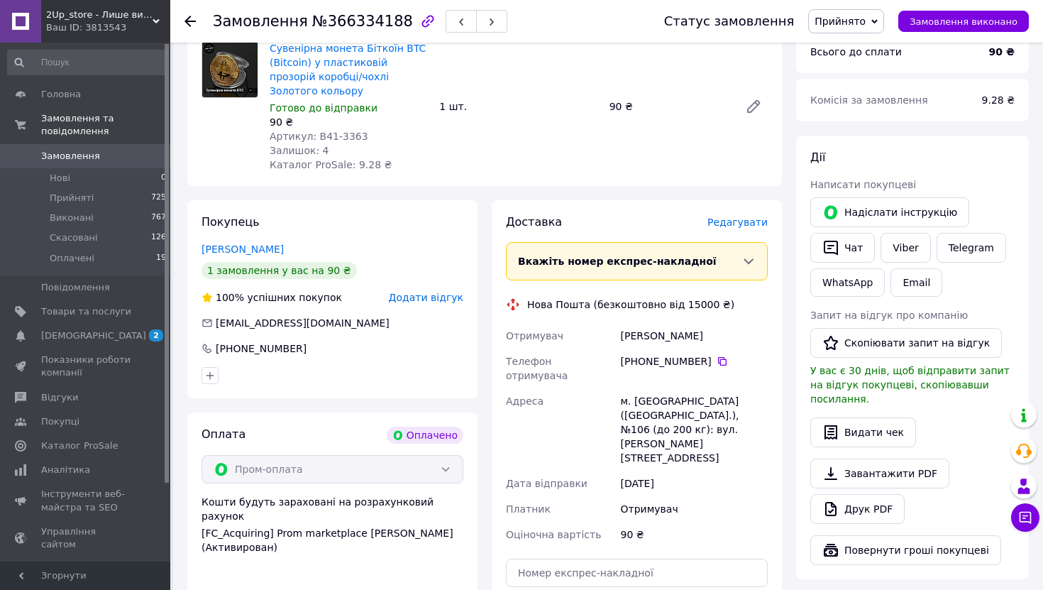
click at [734, 216] on span "Редагувати" at bounding box center [738, 221] width 60 height 11
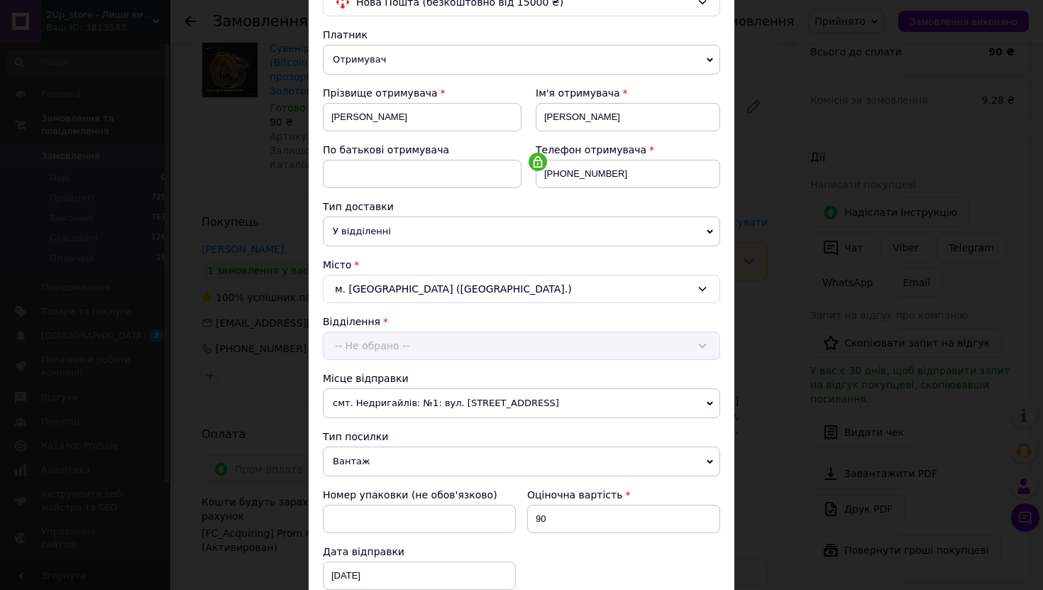
scroll to position [367, 0]
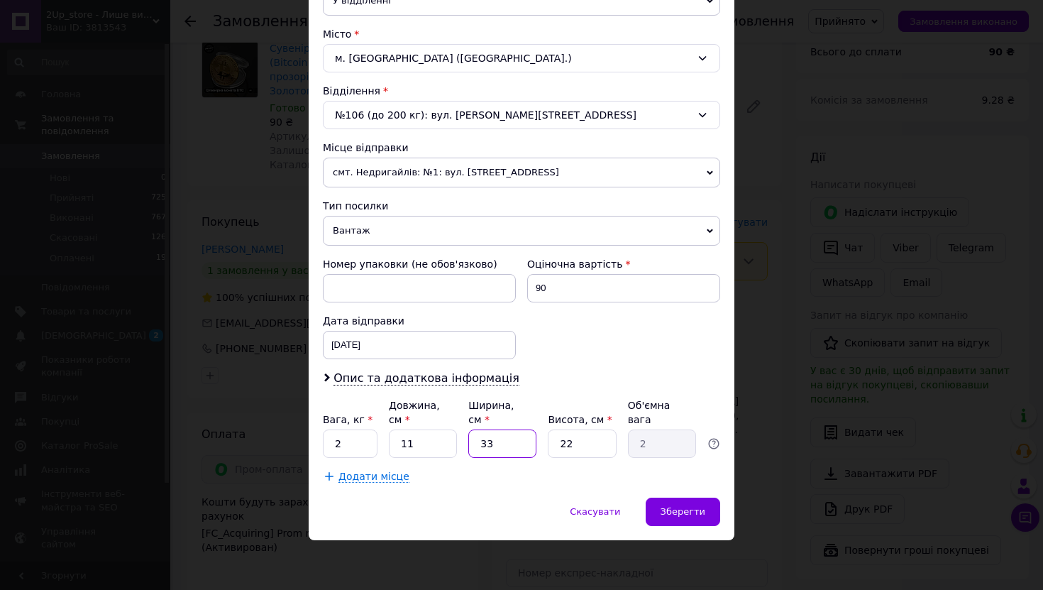
click at [506, 440] on input "33" at bounding box center [502, 443] width 68 height 28
type input "1"
type input "0.1"
type input "11"
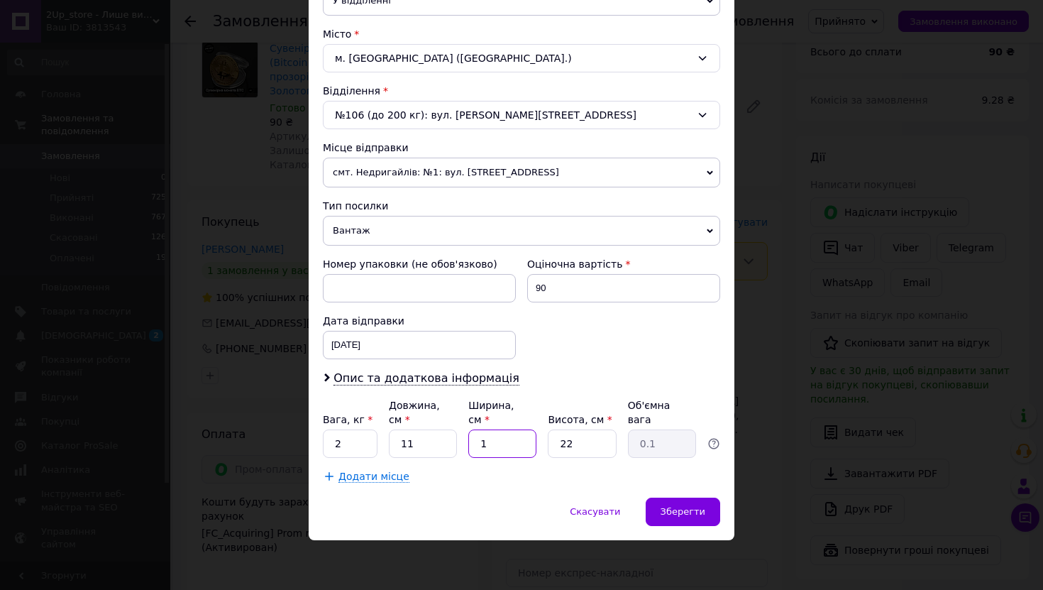
type input "0.67"
type input "11"
click at [558, 446] on input "22" at bounding box center [582, 443] width 68 height 28
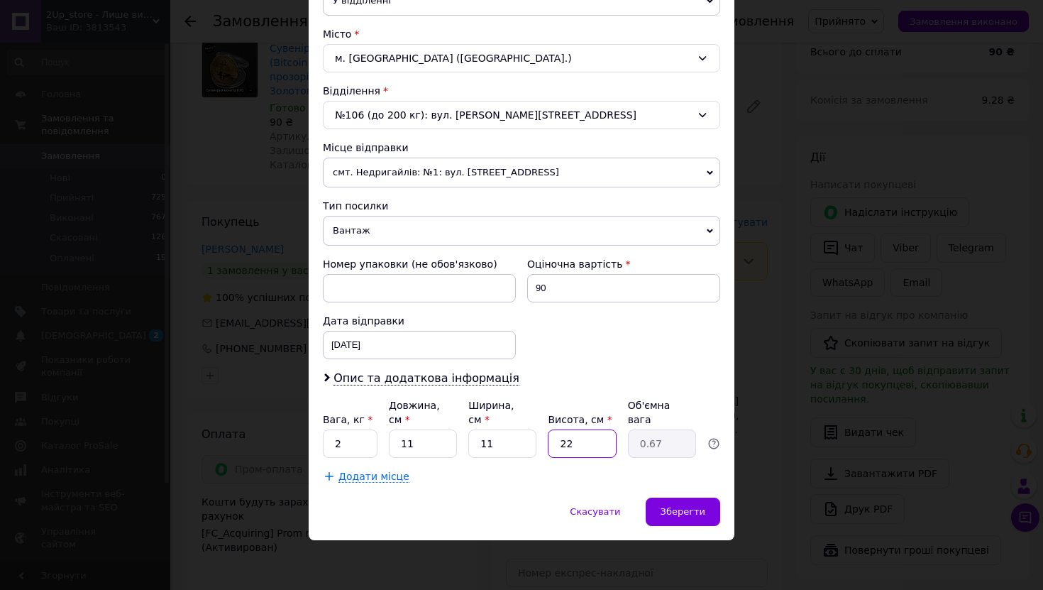
type input "6"
type input "0.18"
type input "6"
click at [365, 434] on input "2" at bounding box center [350, 443] width 55 height 28
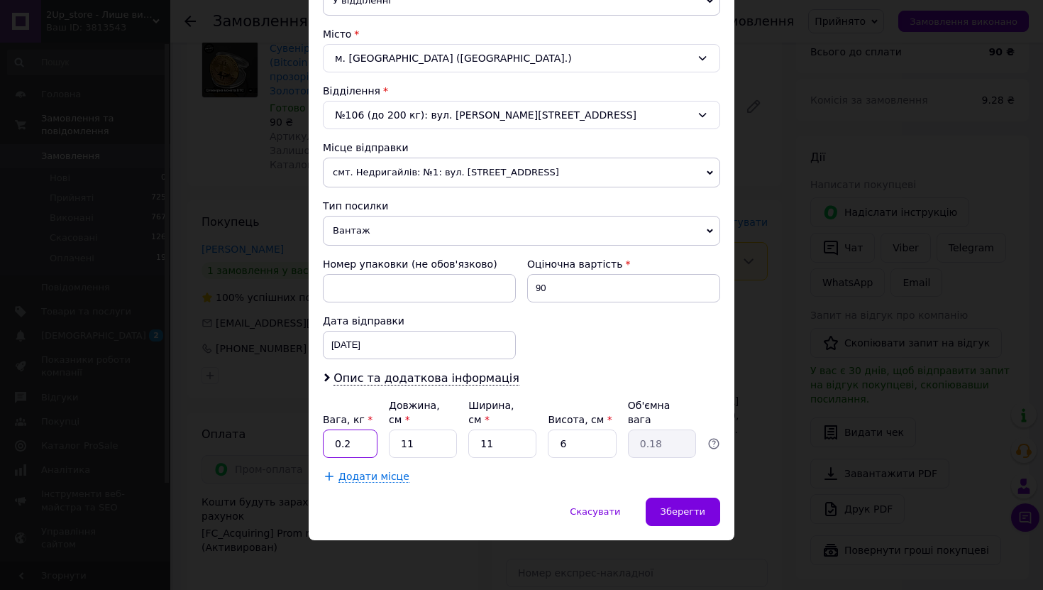
type input "0.2"
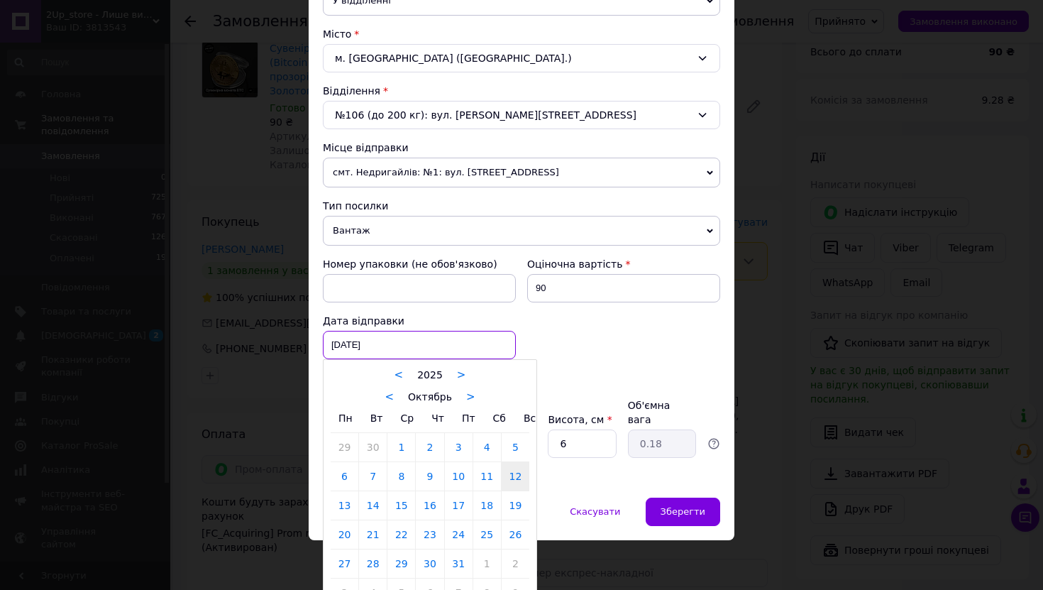
click at [373, 344] on div "[DATE] < 2025 > < Октябрь > Пн Вт Ср Чт Пт Сб Вс 29 30 1 2 3 4 5 6 7 8 9 10 11 …" at bounding box center [419, 345] width 193 height 28
click at [345, 502] on link "13" at bounding box center [345, 505] width 28 height 28
type input "[DATE]"
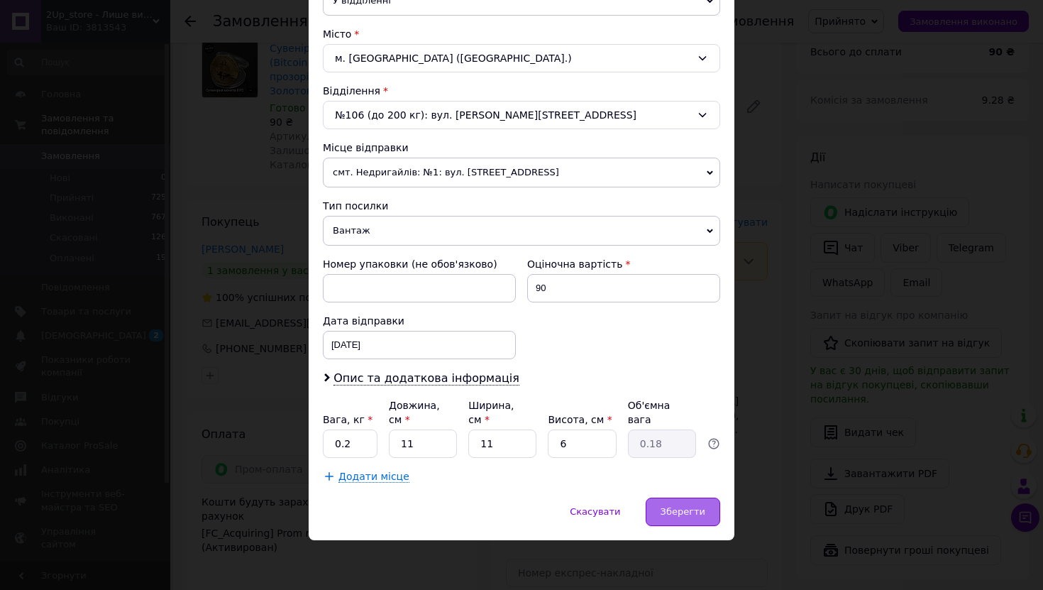
click at [688, 507] on span "Зберегти" at bounding box center [683, 511] width 45 height 11
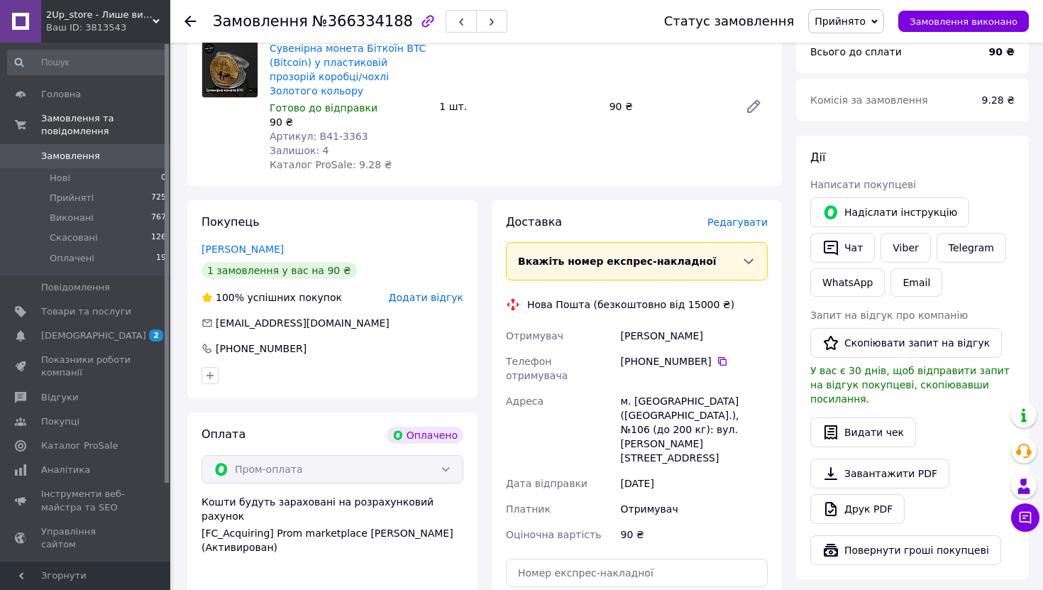
click at [784, 221] on div "Доставка [PERSON_NAME] Вкажіть номер експрес-накладної Обов'язково введіть номе…" at bounding box center [637, 449] width 304 height 498
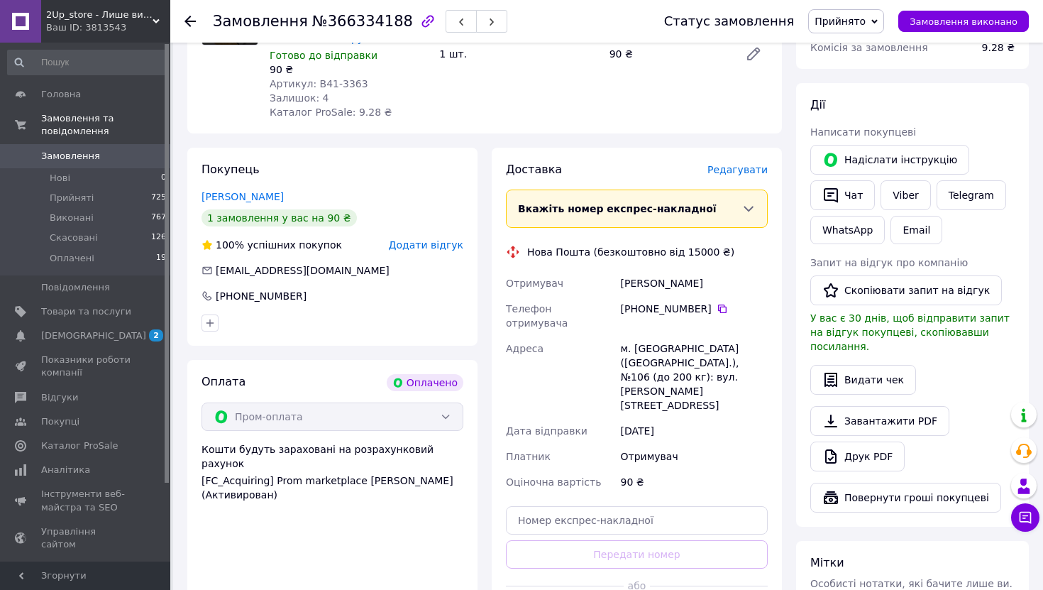
scroll to position [569, 0]
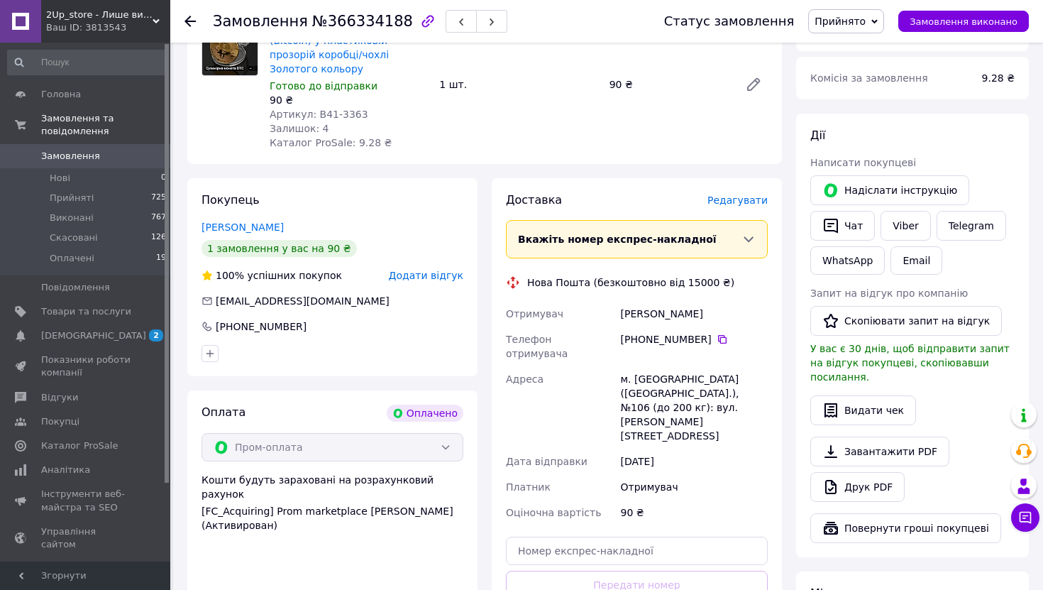
scroll to position [532, 0]
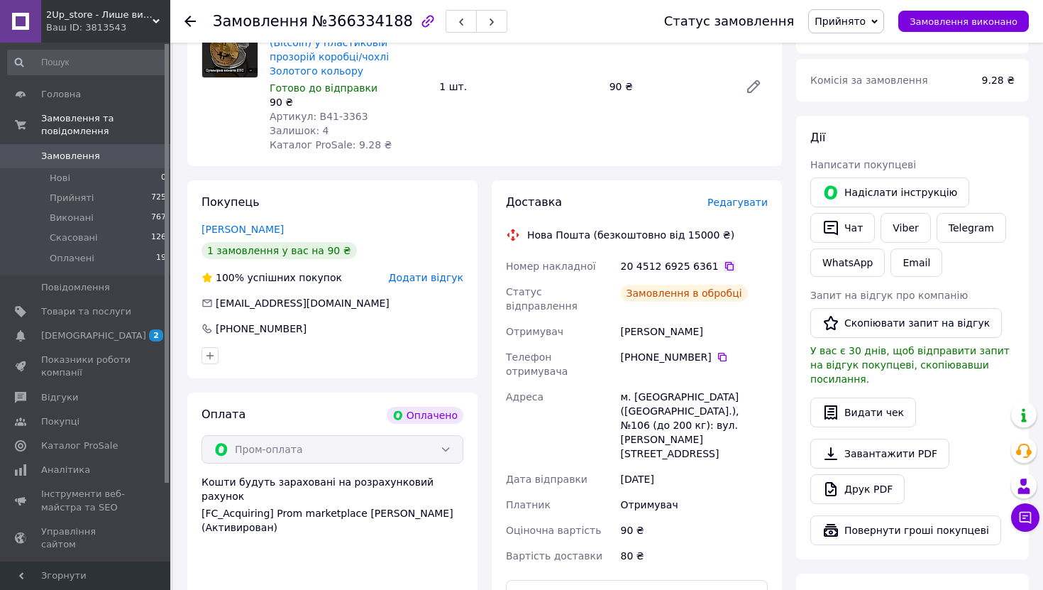
click at [724, 260] on icon at bounding box center [729, 265] width 11 height 11
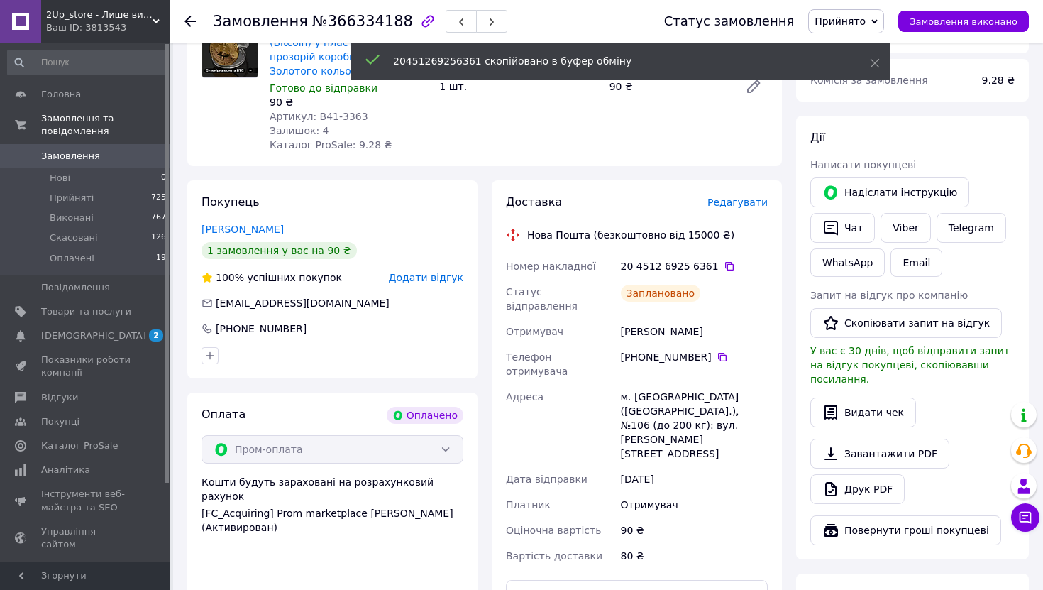
drag, startPoint x: 722, startPoint y: 242, endPoint x: 717, endPoint y: 331, distance: 88.8
click at [717, 331] on div "Номер накладної 20 4512 6925 6361   Статус відправлення Заплановано Отримувач […" at bounding box center [637, 410] width 268 height 315
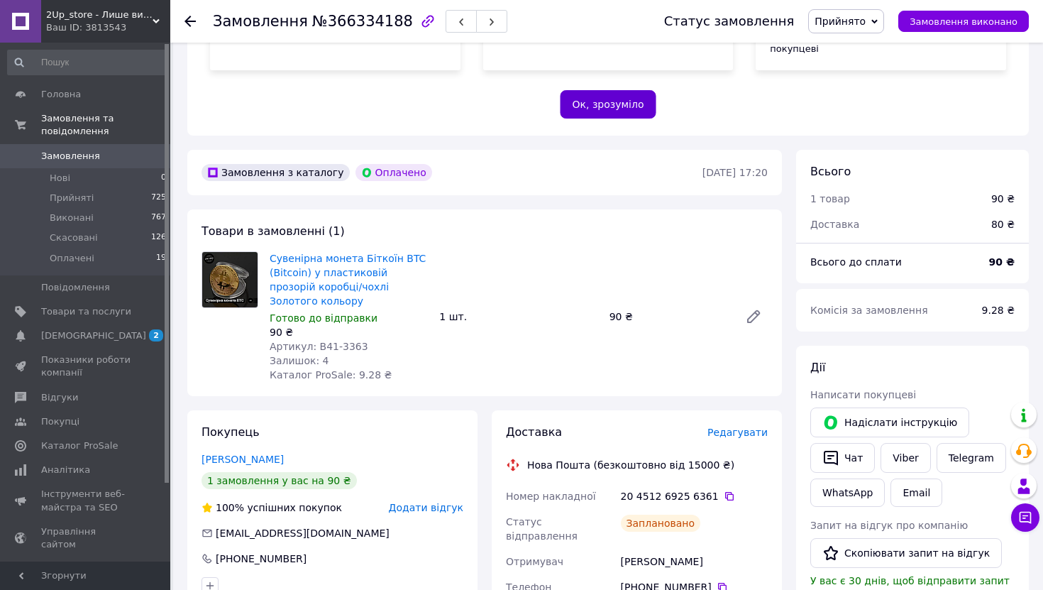
scroll to position [331, 0]
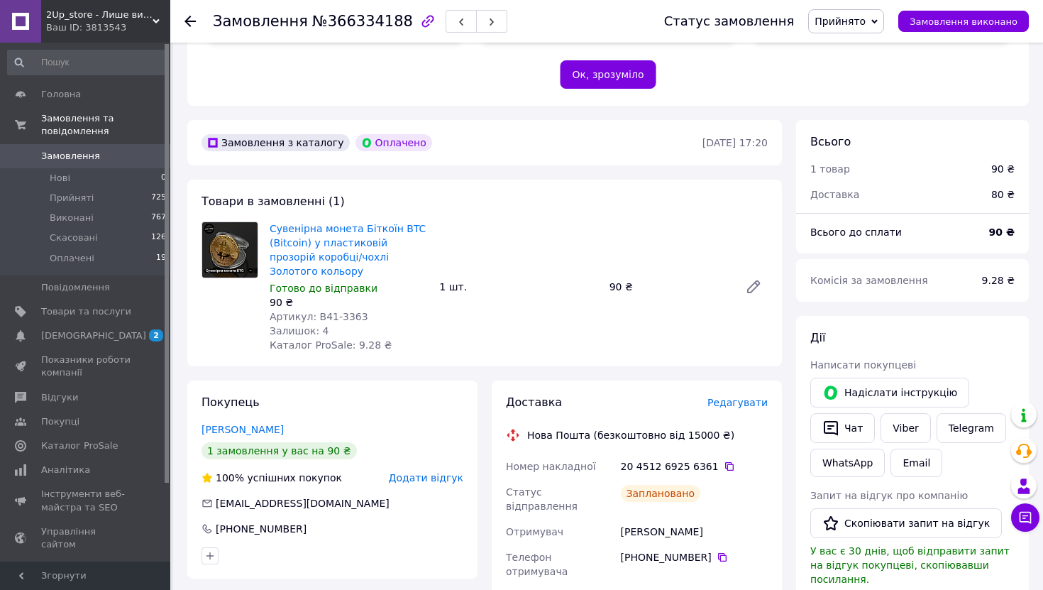
click at [727, 459] on div "20 4512 6925 6361" at bounding box center [694, 466] width 147 height 14
click at [725, 462] on icon at bounding box center [729, 466] width 9 height 9
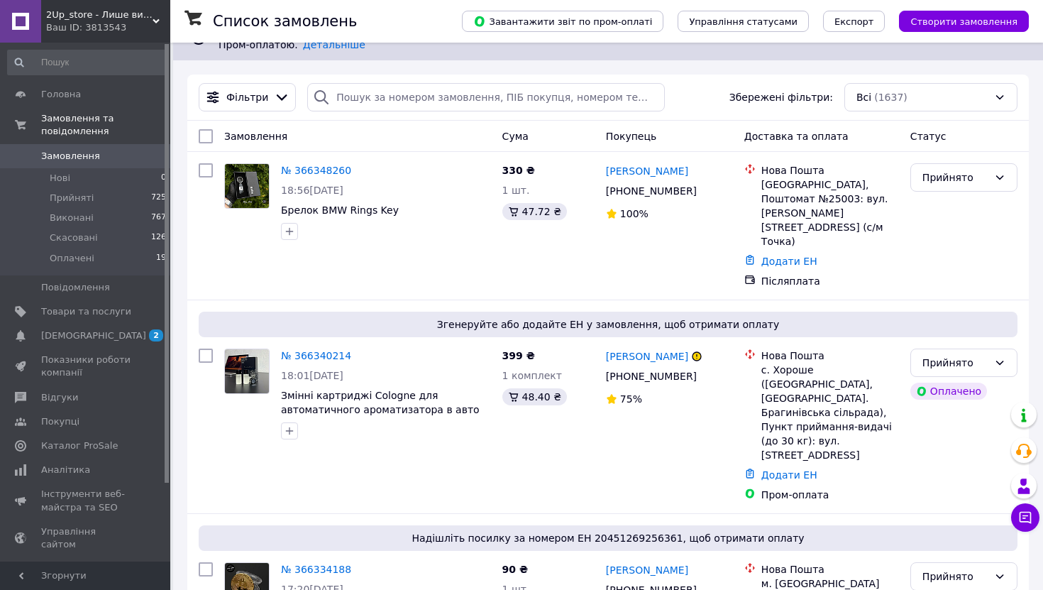
scroll to position [37, 0]
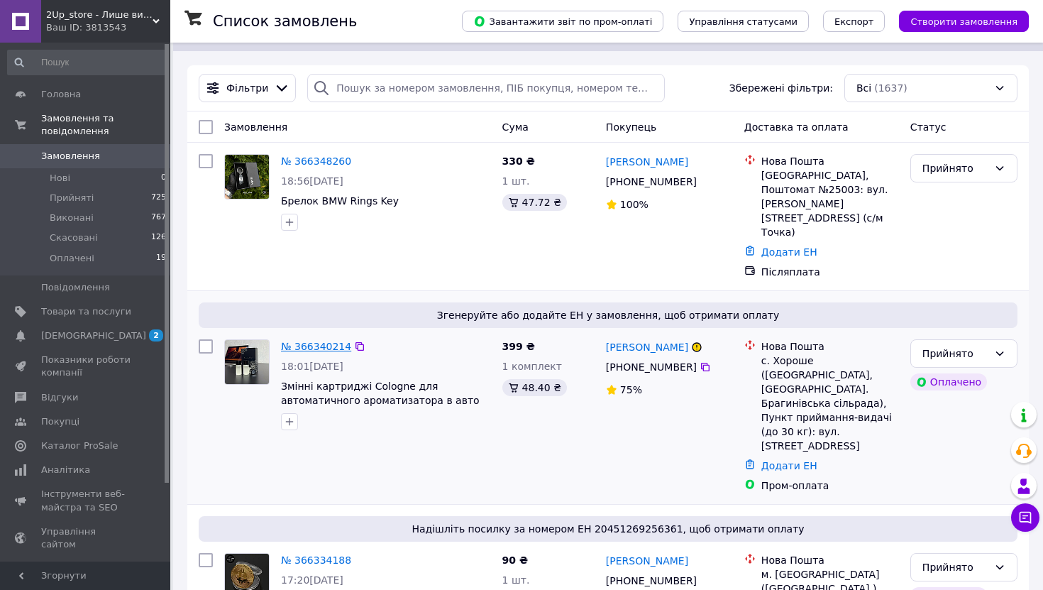
click at [289, 341] on link "№ 366340214" at bounding box center [316, 346] width 70 height 11
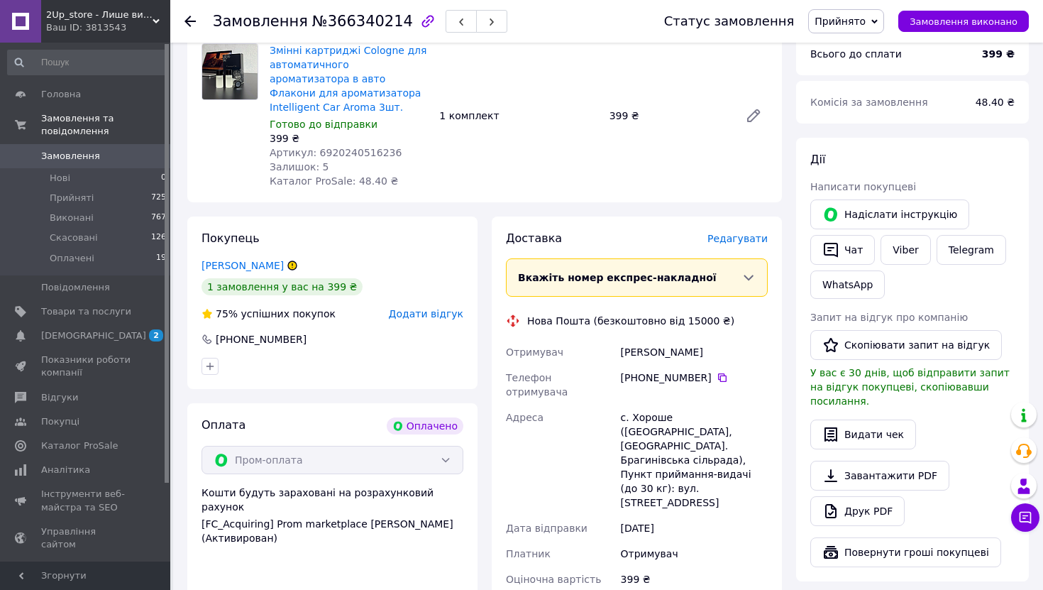
scroll to position [656, 0]
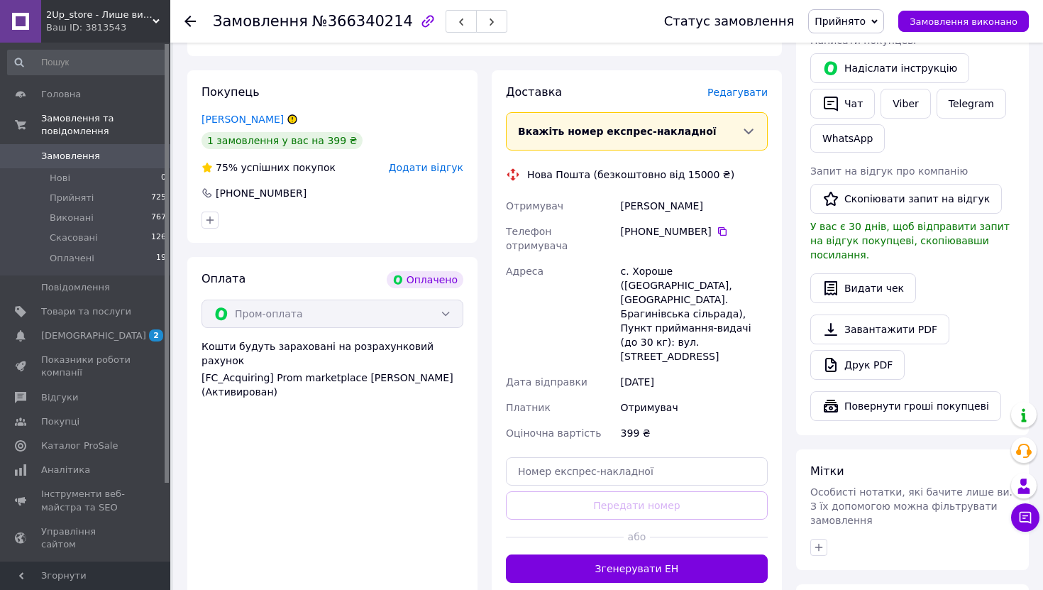
click at [756, 87] on span "Редагувати" at bounding box center [738, 92] width 60 height 11
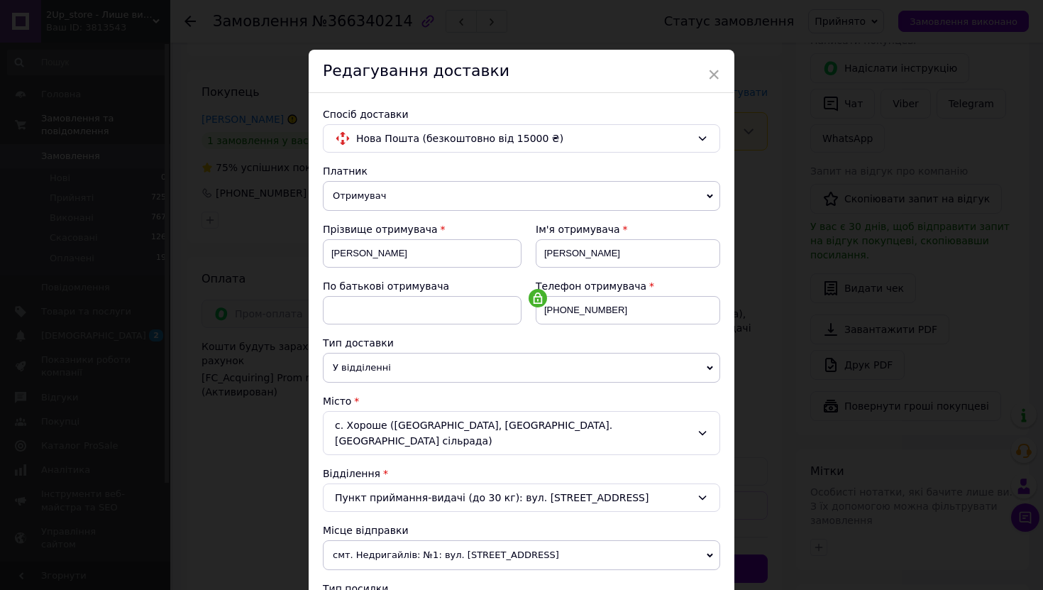
scroll to position [382, 0]
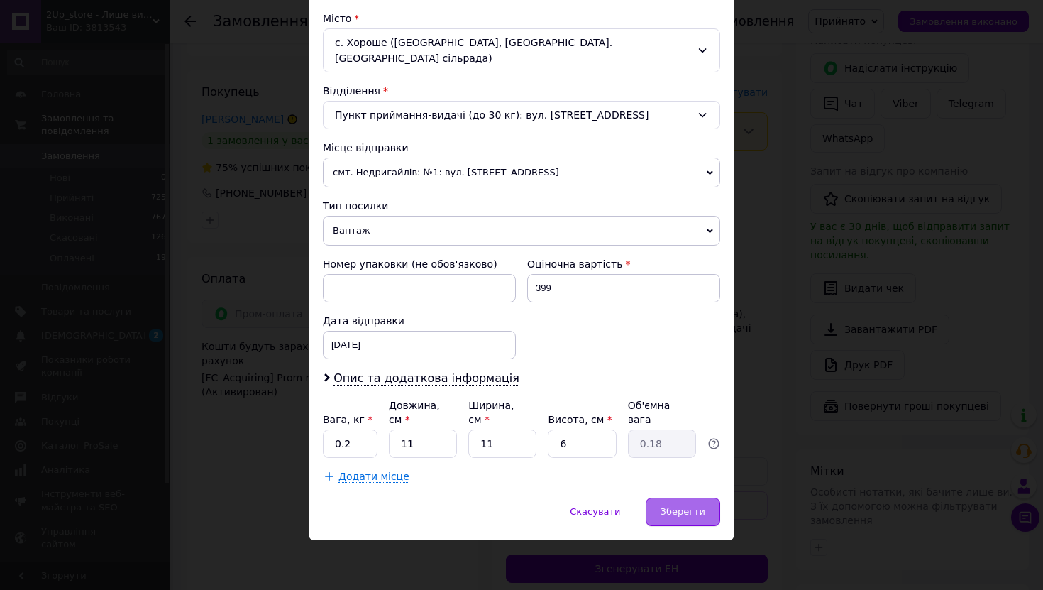
click at [666, 510] on span "Зберегти" at bounding box center [683, 511] width 45 height 11
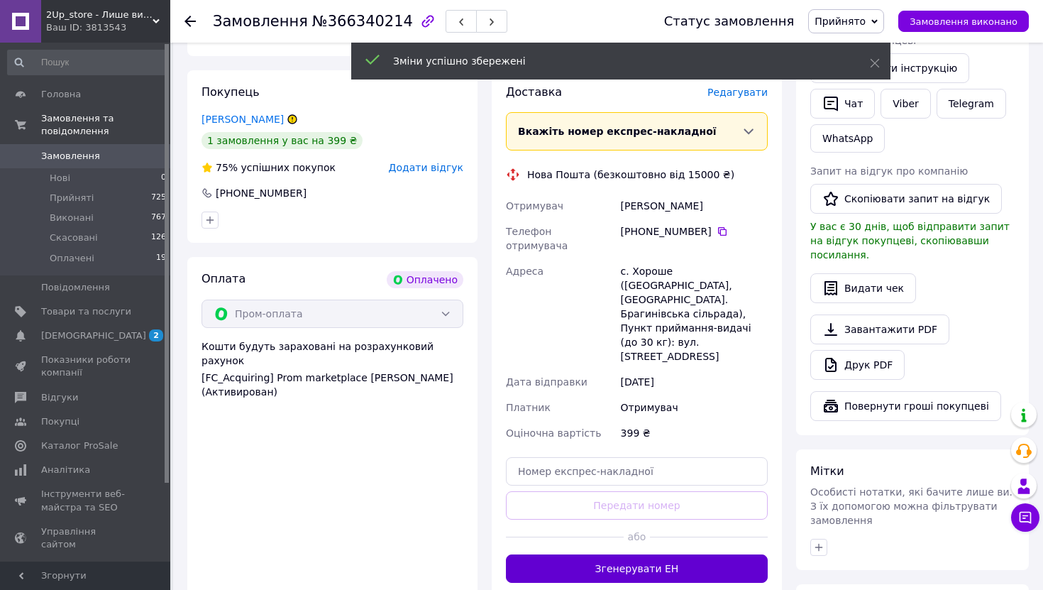
click at [600, 554] on button "Згенерувати ЕН" at bounding box center [637, 568] width 262 height 28
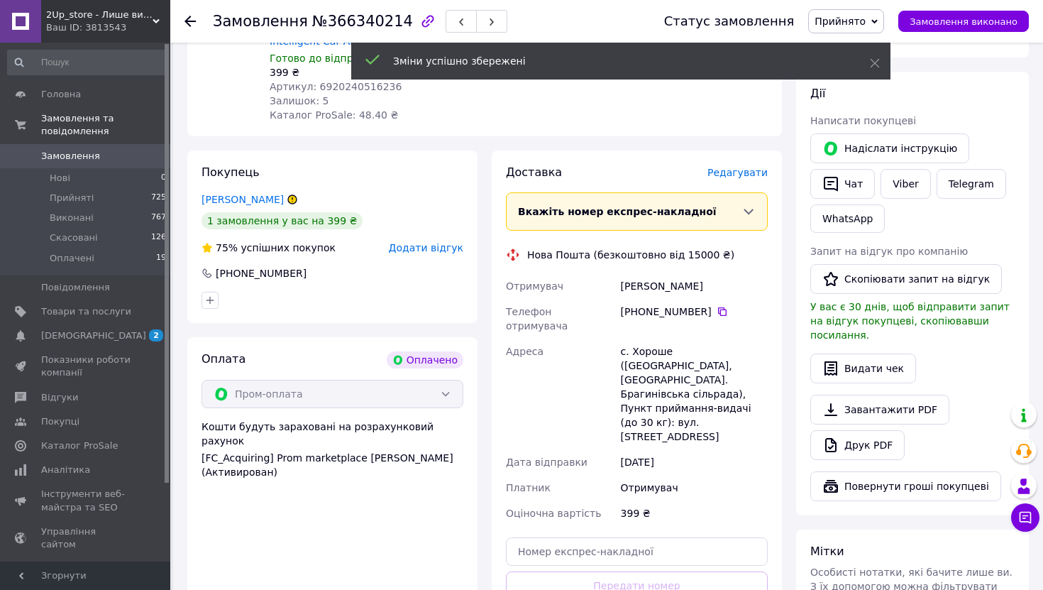
scroll to position [563, 0]
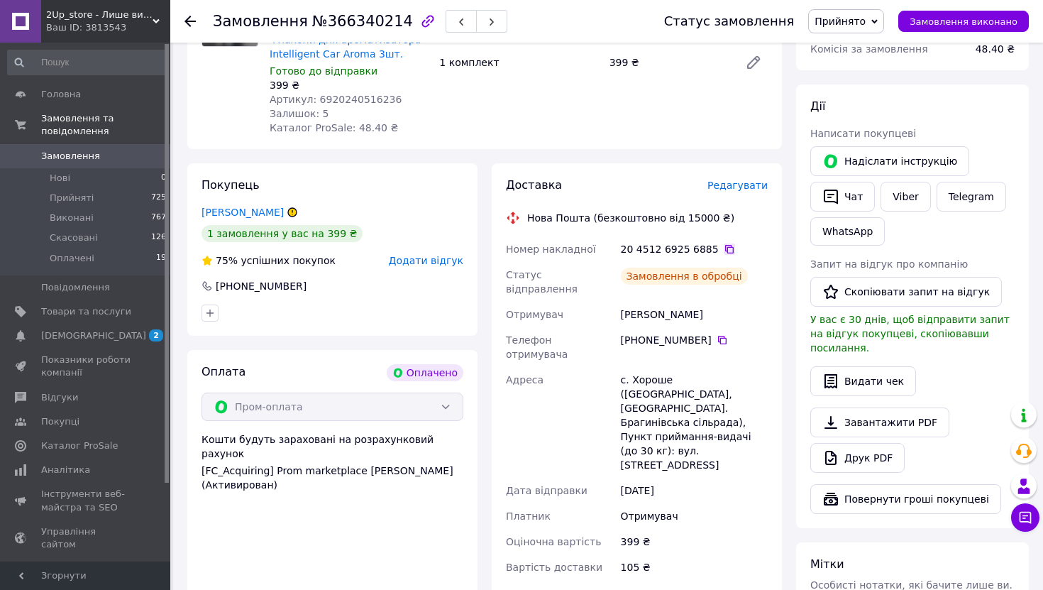
click at [724, 243] on icon at bounding box center [729, 248] width 11 height 11
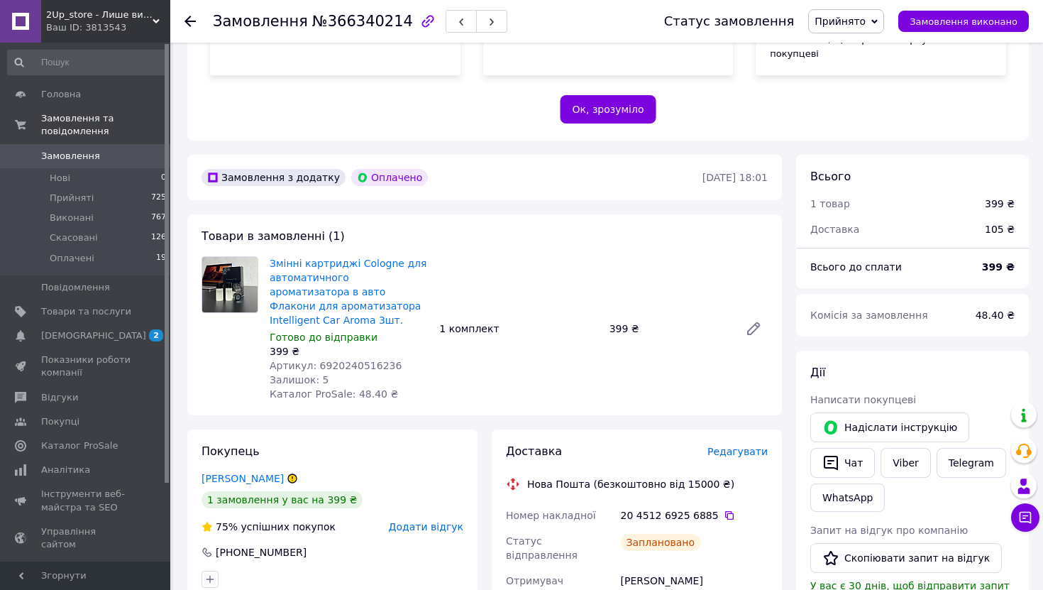
scroll to position [418, 0]
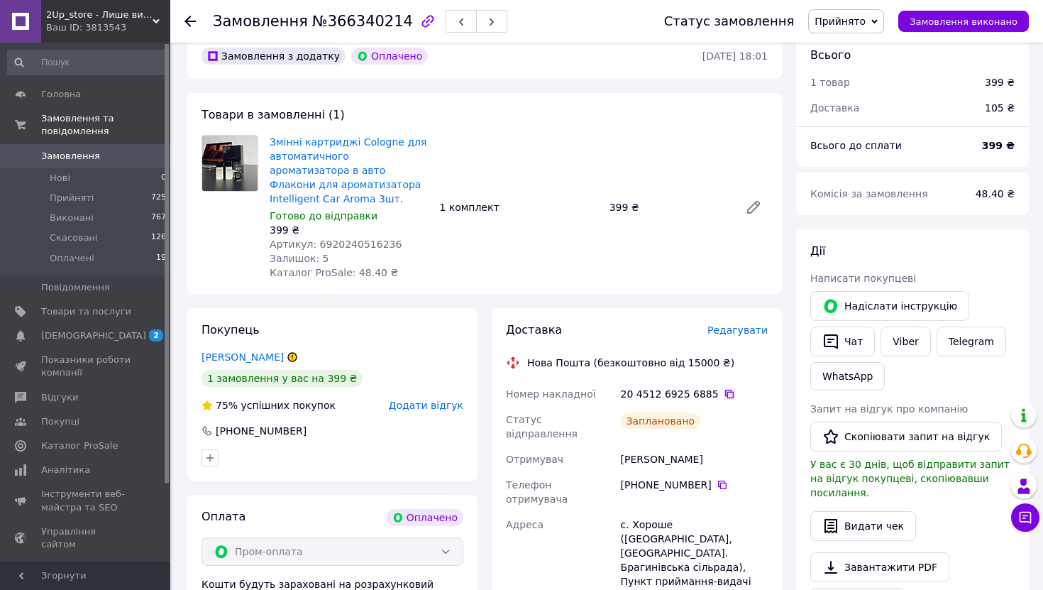
click at [724, 388] on icon at bounding box center [729, 393] width 11 height 11
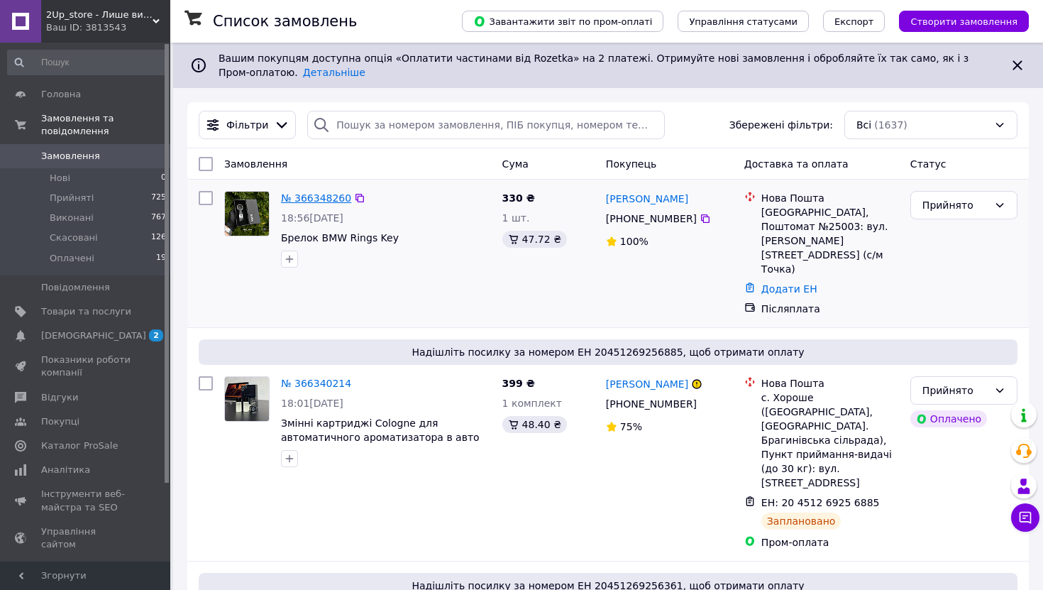
click at [316, 194] on link "№ 366348260" at bounding box center [316, 197] width 70 height 11
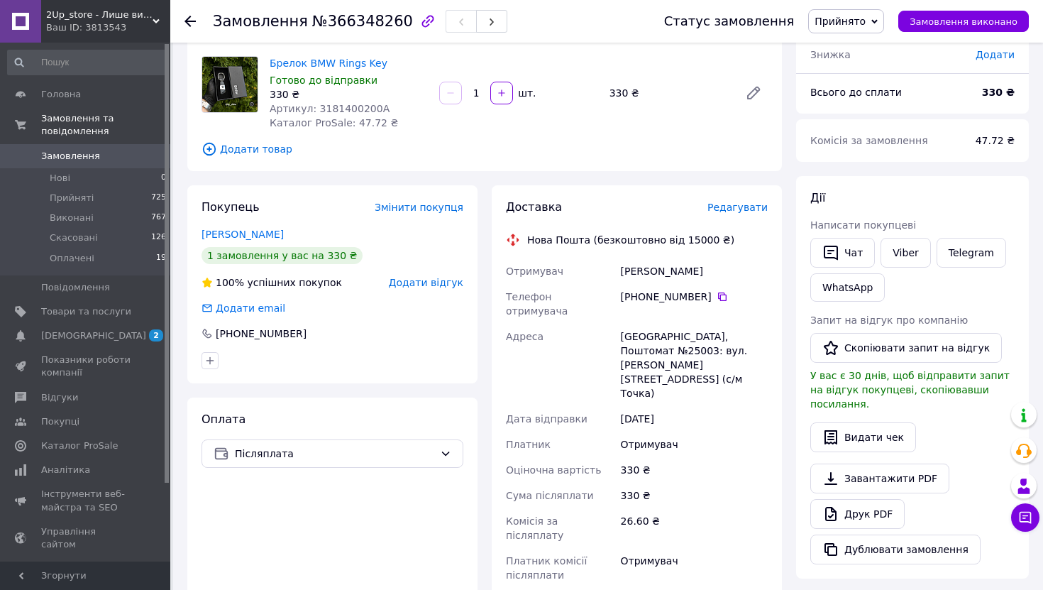
scroll to position [104, 0]
click at [734, 204] on span "Редагувати" at bounding box center [738, 205] width 60 height 11
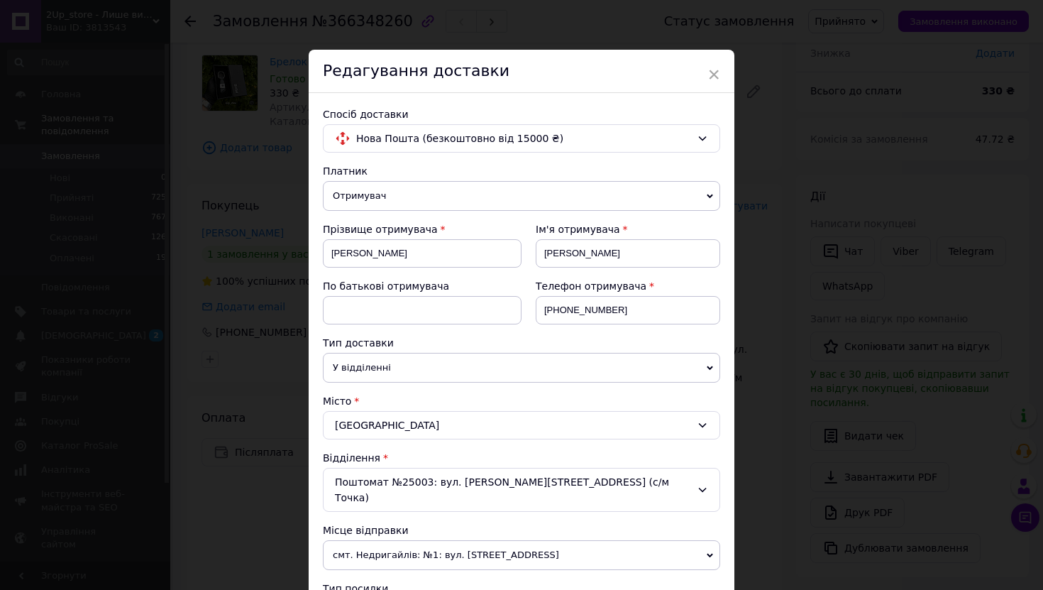
scroll to position [507, 0]
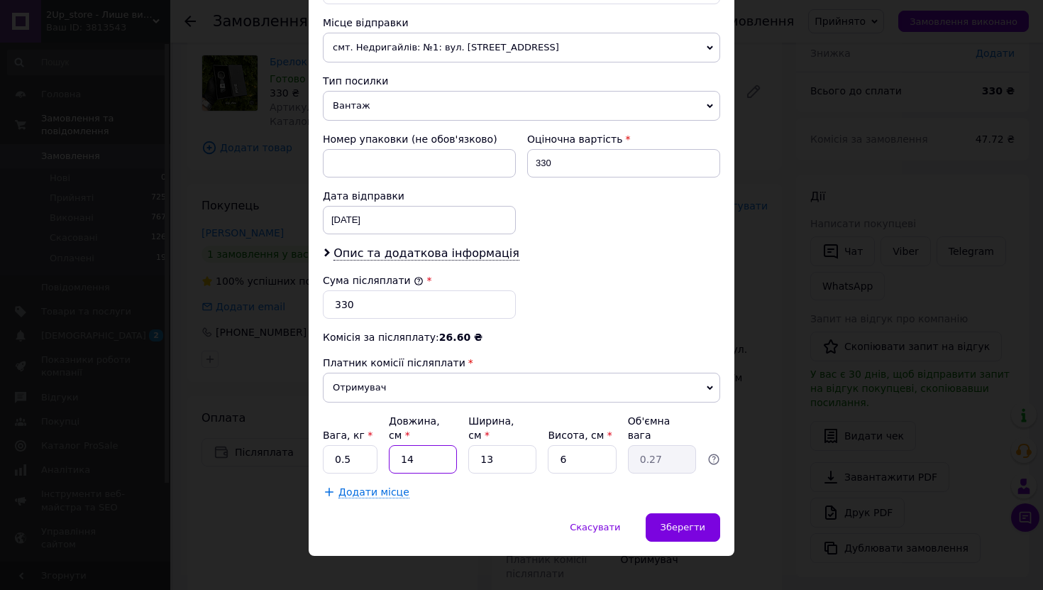
click at [420, 448] on input "14" at bounding box center [423, 459] width 68 height 28
click at [358, 445] on input "0.5" at bounding box center [350, 459] width 55 height 28
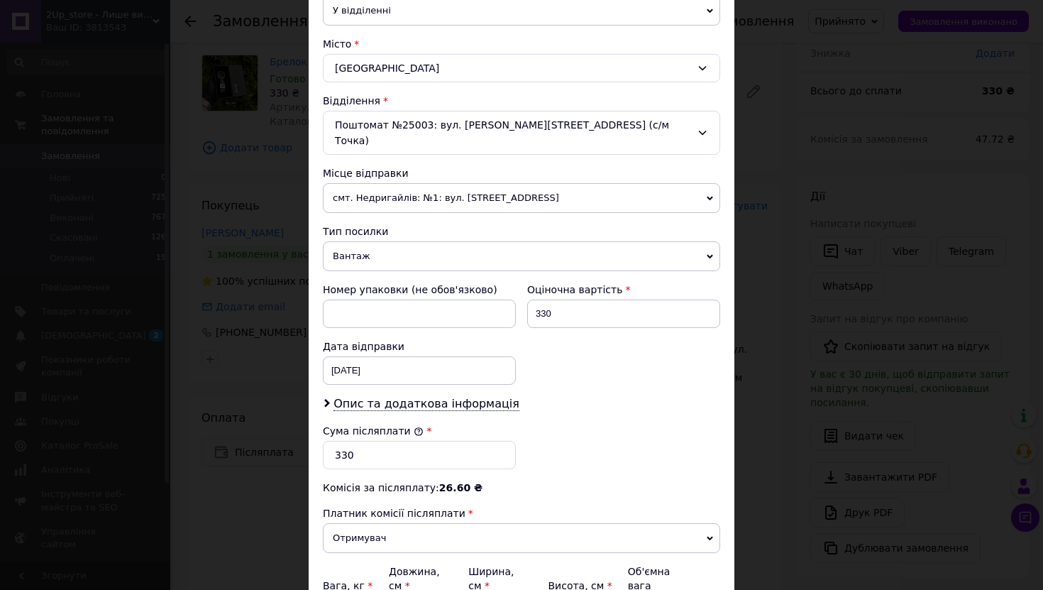
scroll to position [348, 0]
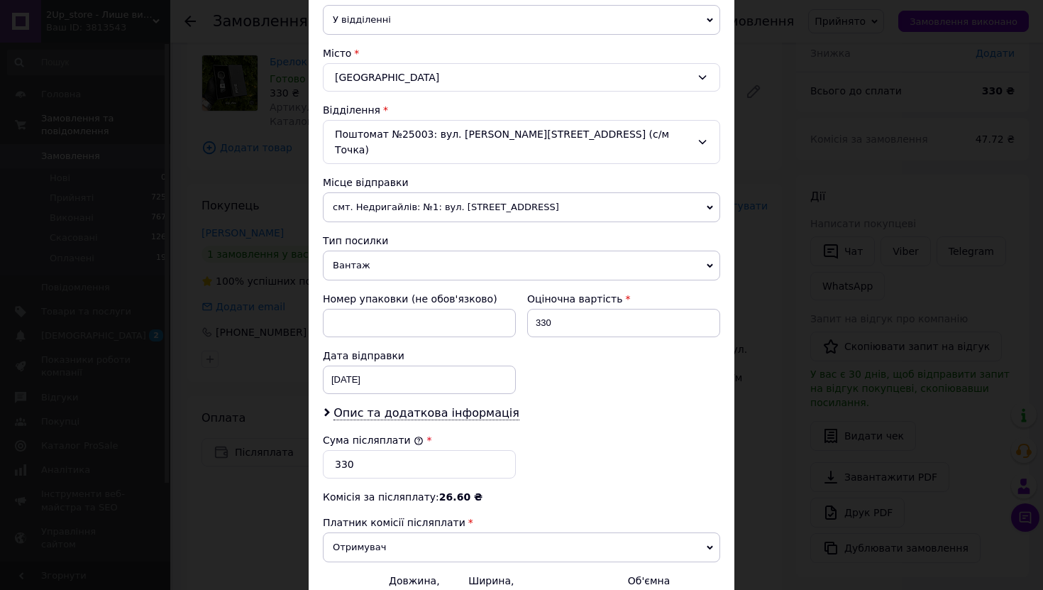
type input "0.2"
click at [415, 365] on div "[DATE] < 2025 > < Октябрь > Пн Вт Ср Чт Пт Сб Вс 29 30 1 2 3 4 5 6 7 8 9 10 11 …" at bounding box center [419, 379] width 193 height 28
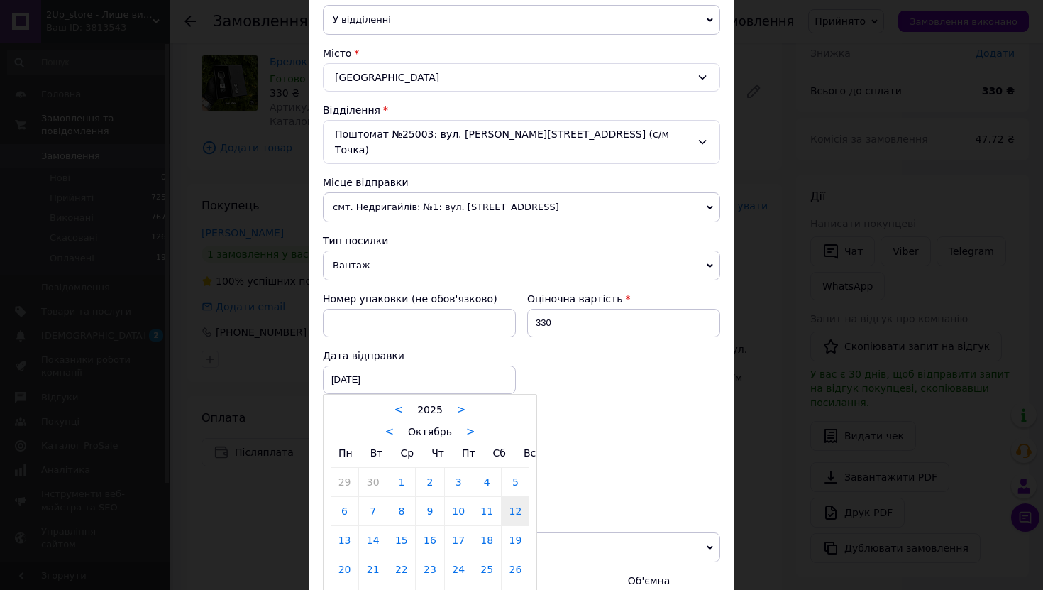
click at [559, 402] on div at bounding box center [521, 295] width 1043 height 590
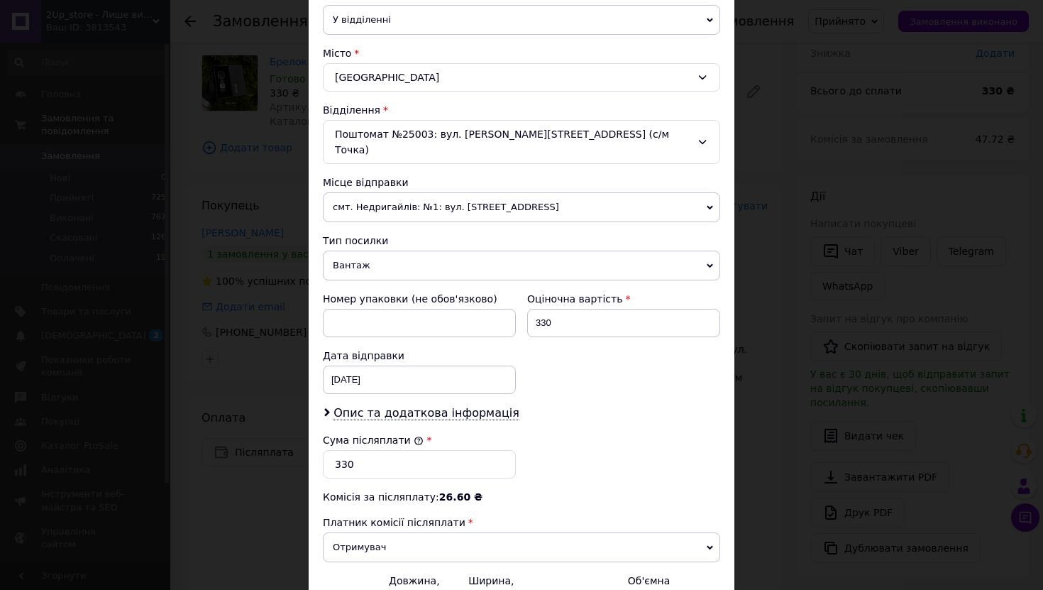
scroll to position [507, 0]
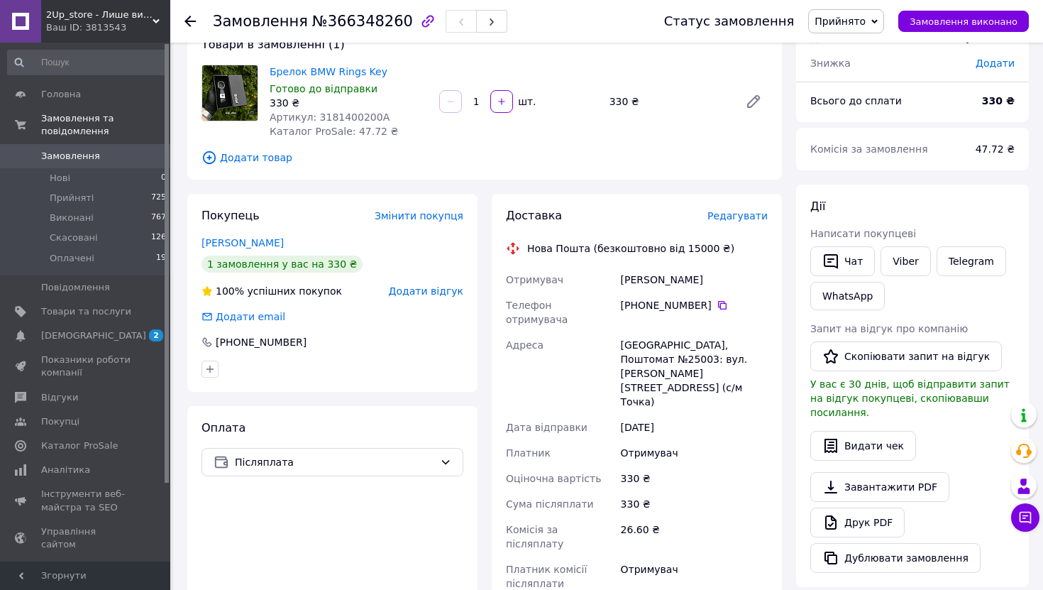
scroll to position [62, 0]
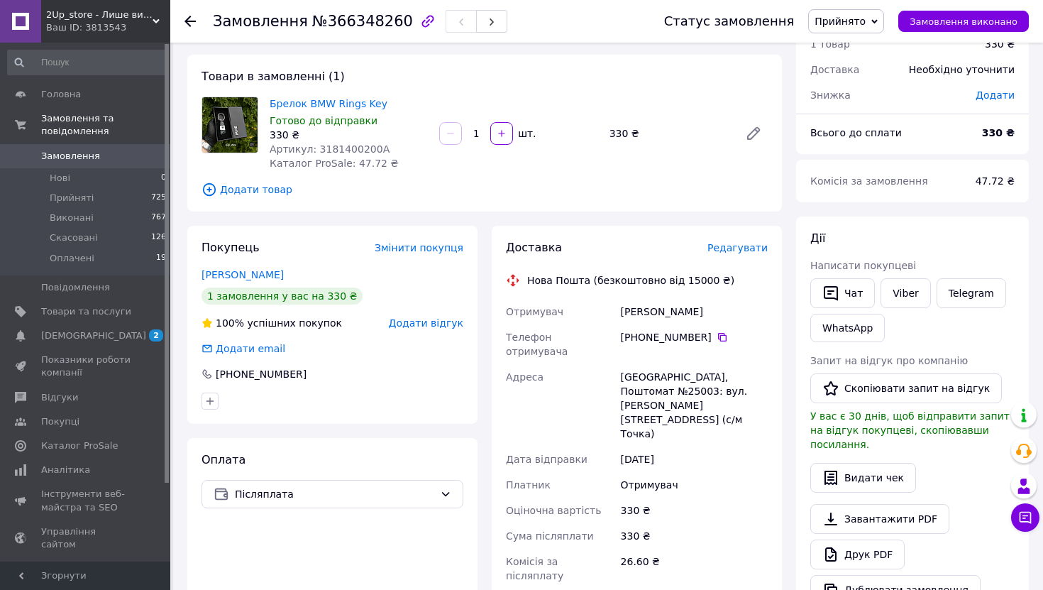
click at [750, 240] on div "Доставка Редагувати" at bounding box center [637, 248] width 262 height 16
click at [741, 253] on span "Редагувати" at bounding box center [738, 247] width 60 height 11
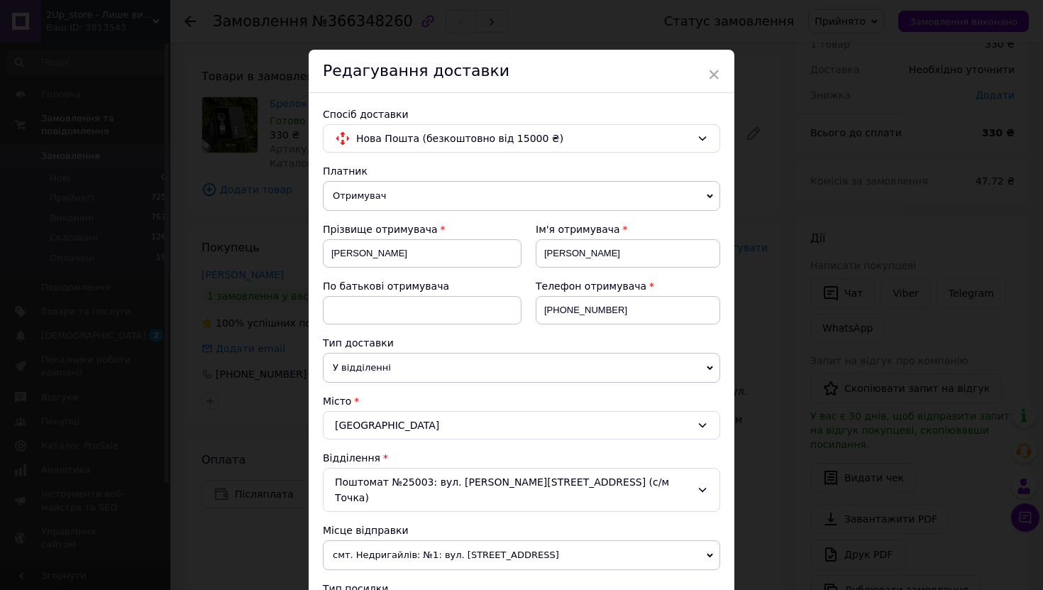
scroll to position [507, 0]
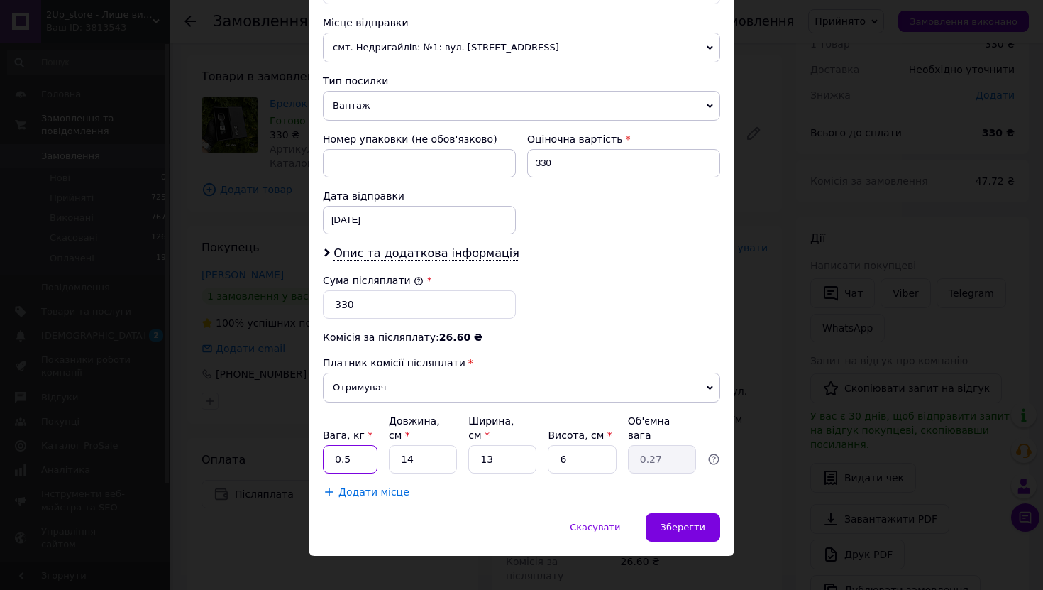
click at [368, 445] on input "0.5" at bounding box center [350, 459] width 55 height 28
type input "0.2"
click at [425, 207] on div "[DATE] < 2025 > < Октябрь > Пн Вт Ср Чт Пт Сб Вс 29 30 1 2 3 4 5 6 7 8 9 10 11 …" at bounding box center [419, 220] width 193 height 28
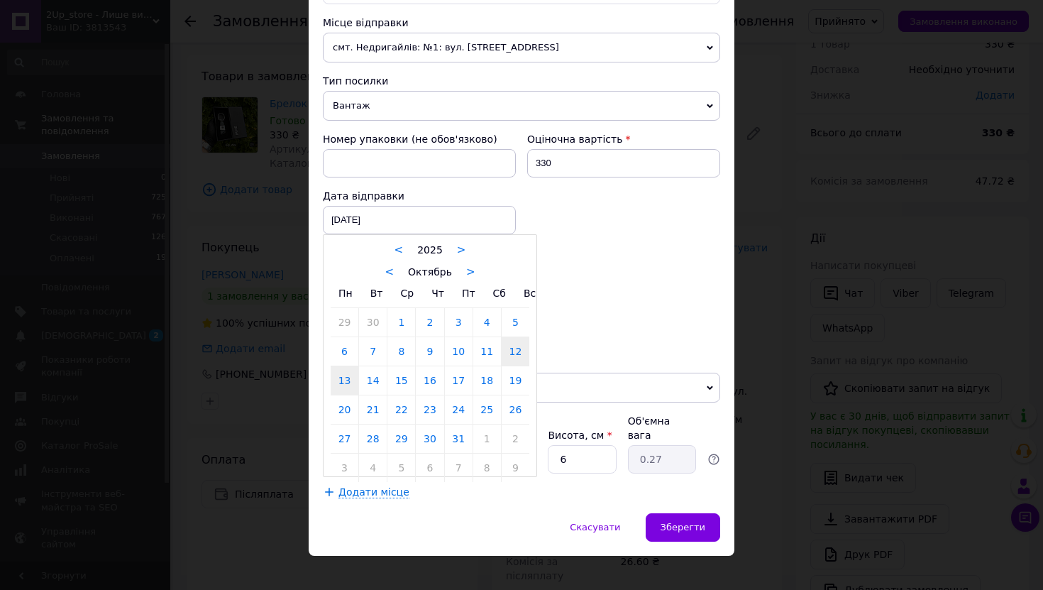
click at [342, 366] on link "13" at bounding box center [345, 380] width 28 height 28
type input "[DATE]"
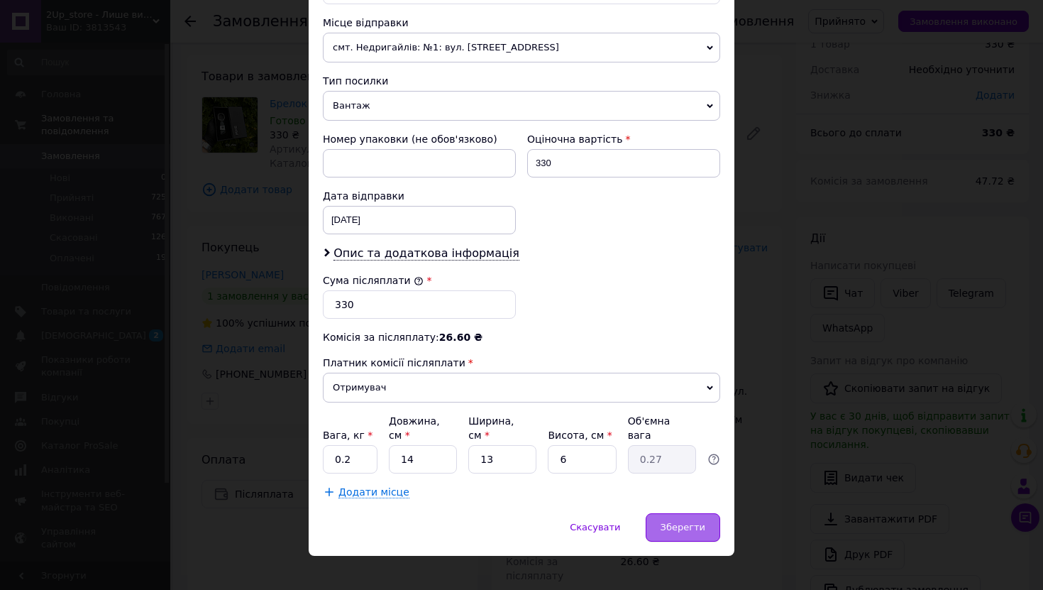
click at [667, 522] on span "Зберегти" at bounding box center [683, 527] width 45 height 11
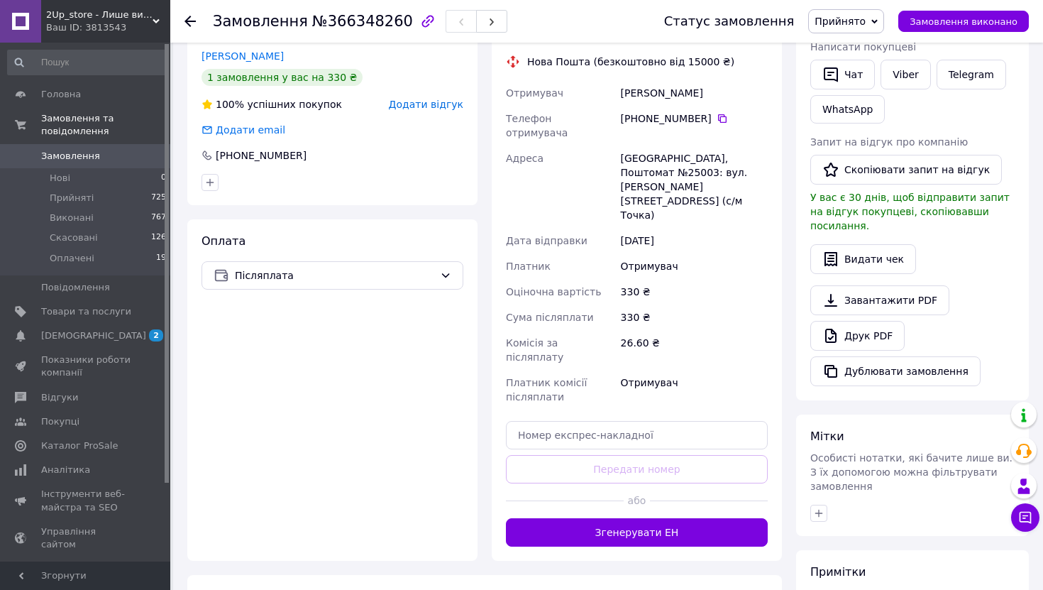
scroll to position [329, 0]
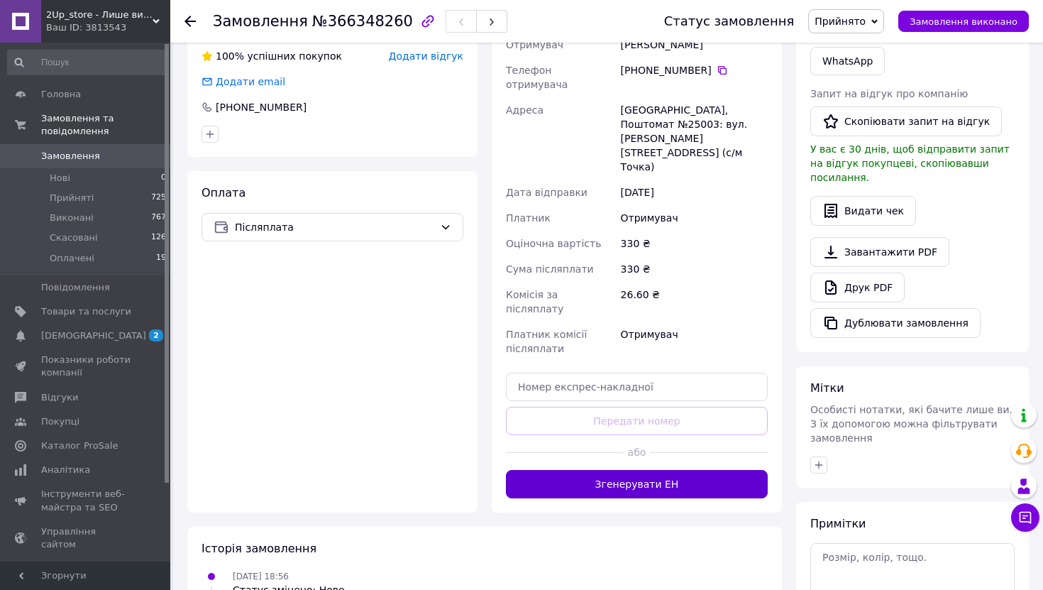
click at [661, 470] on button "Згенерувати ЕН" at bounding box center [637, 484] width 262 height 28
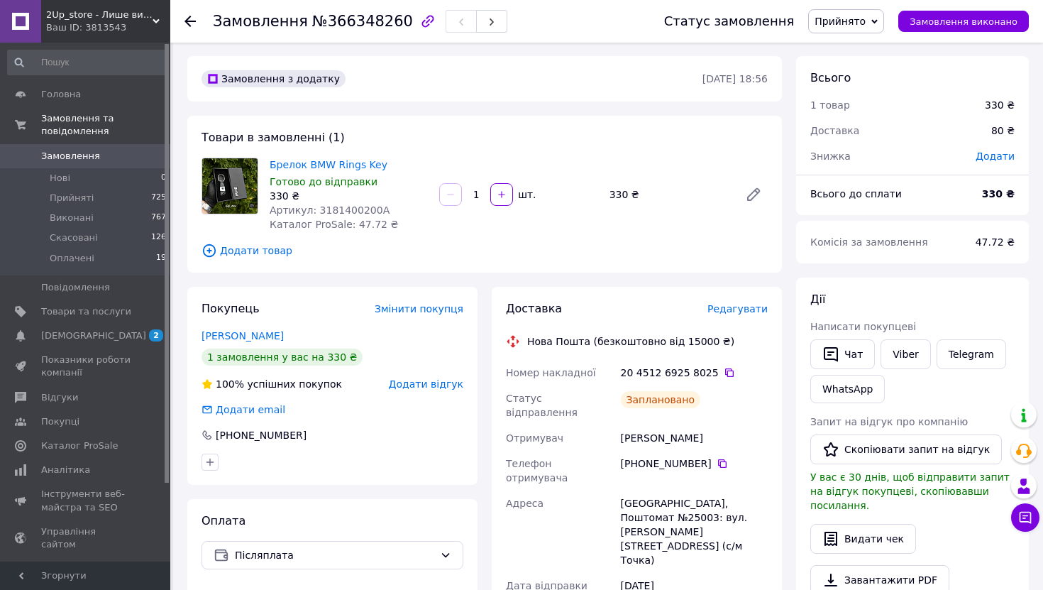
scroll to position [0, 0]
click at [724, 371] on icon at bounding box center [729, 373] width 11 height 11
